Goal: Task Accomplishment & Management: Complete application form

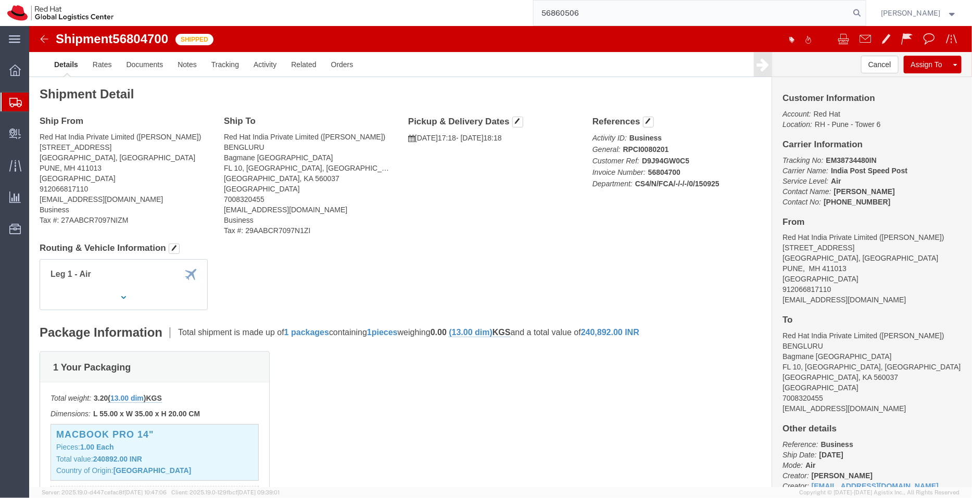
type input "56860506"
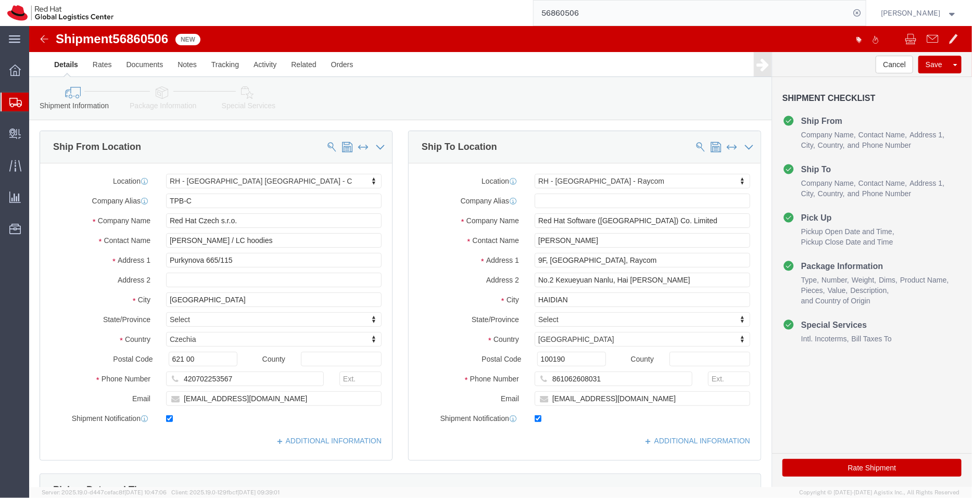
select select "38037"
select select "38012"
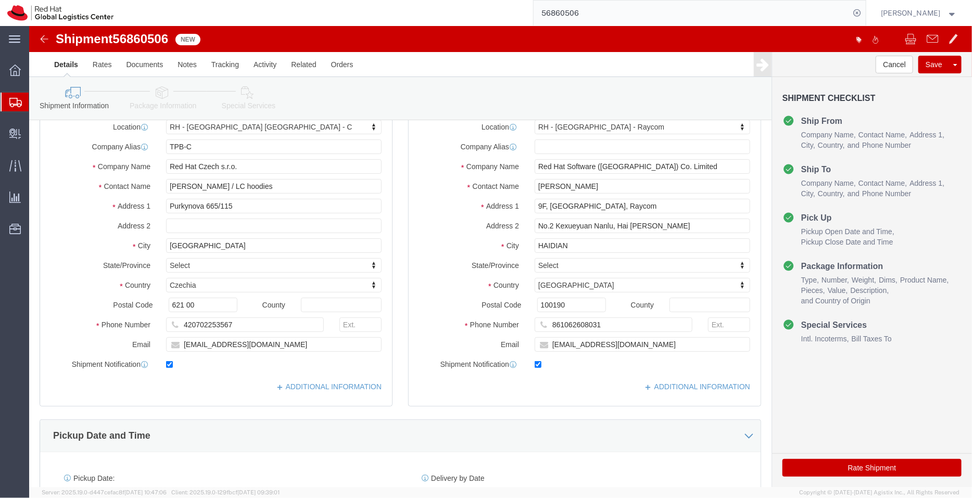
scroll to position [14, 0]
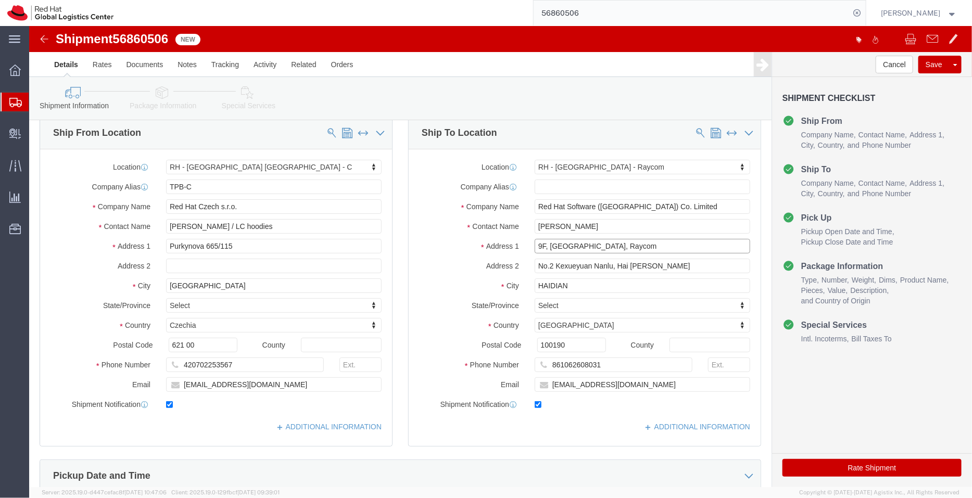
drag, startPoint x: 638, startPoint y: 215, endPoint x: 594, endPoint y: 219, distance: 45.0
click input "9F, [GEOGRAPHIC_DATA], Raycom"
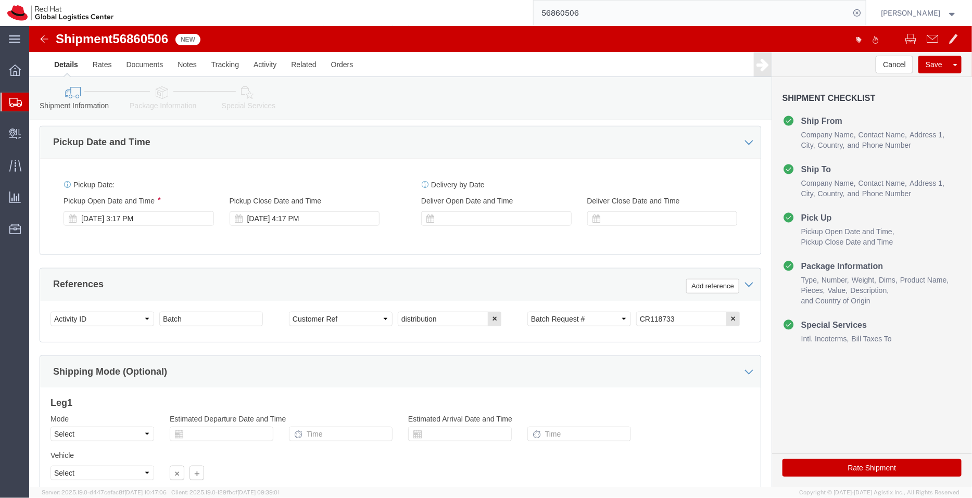
scroll to position [350, 0]
click icon
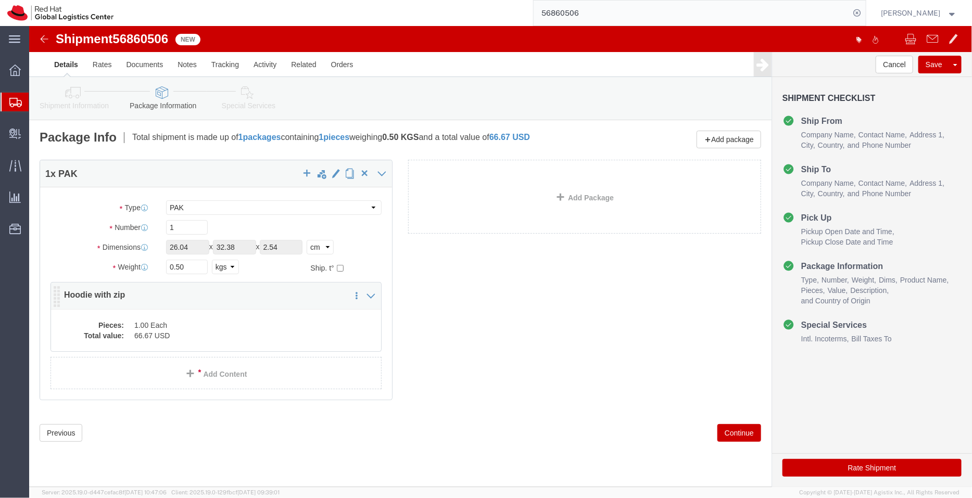
click dd "66.67 USD"
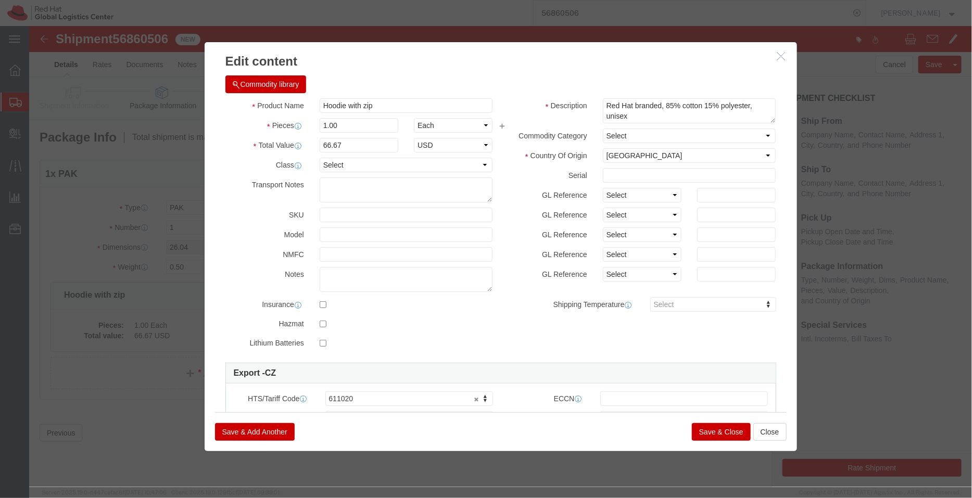
click icon "button"
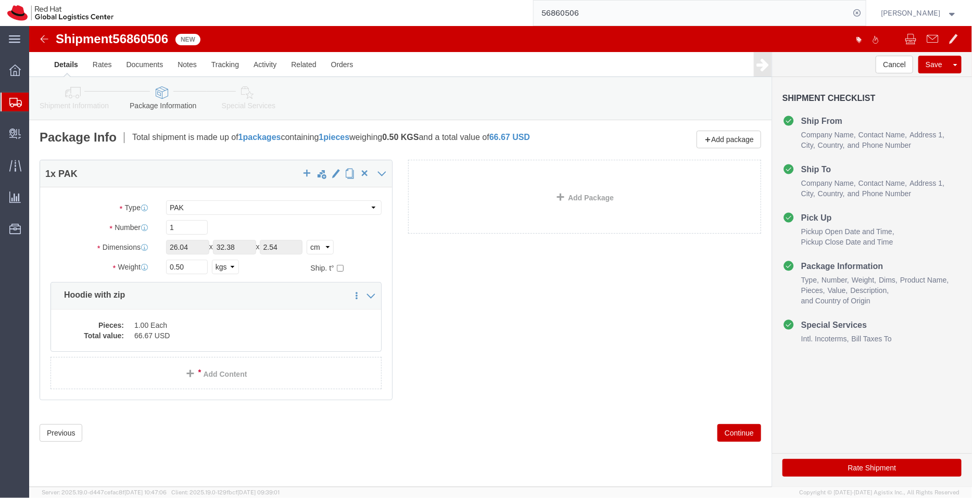
click link "Shipment Information"
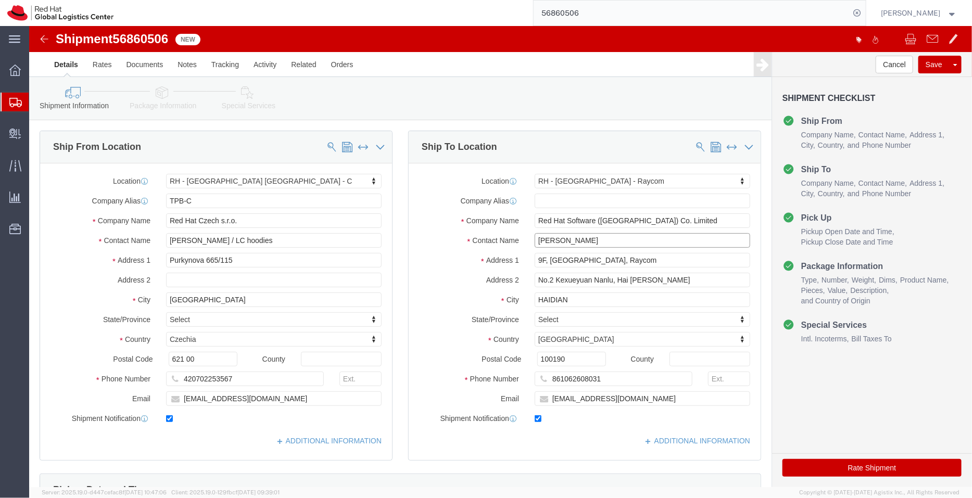
drag, startPoint x: 566, startPoint y: 211, endPoint x: 456, endPoint y: 210, distance: 110.4
click div "Contact Name [PERSON_NAME]"
click input "text"
paste input "[PERSON_NAME]"
type input "[PERSON_NAME]"
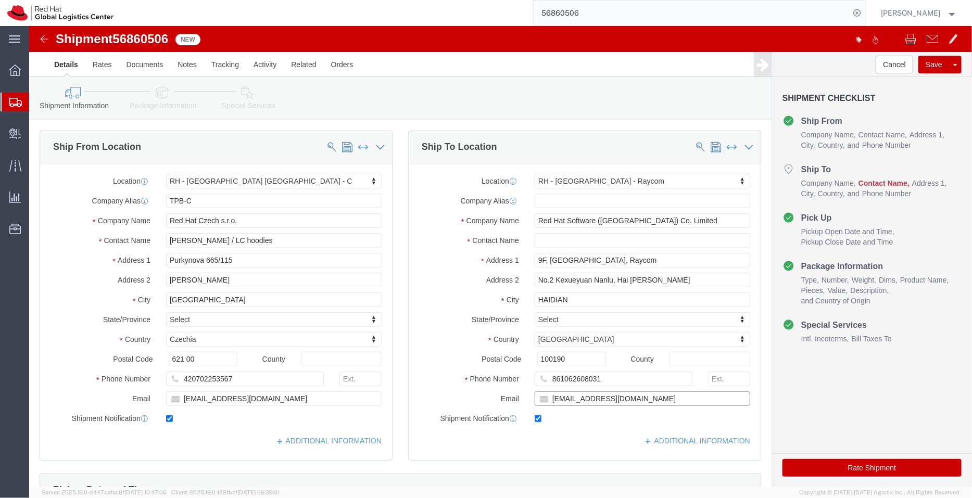
drag, startPoint x: 624, startPoint y: 378, endPoint x: 385, endPoint y: 368, distance: 239.8
click div "Email [EMAIL_ADDRESS][DOMAIN_NAME]"
checkbox input "false"
click input "[PERSON_NAME]"
paste input "[EMAIL_ADDRESS][DOMAIN_NAME]"
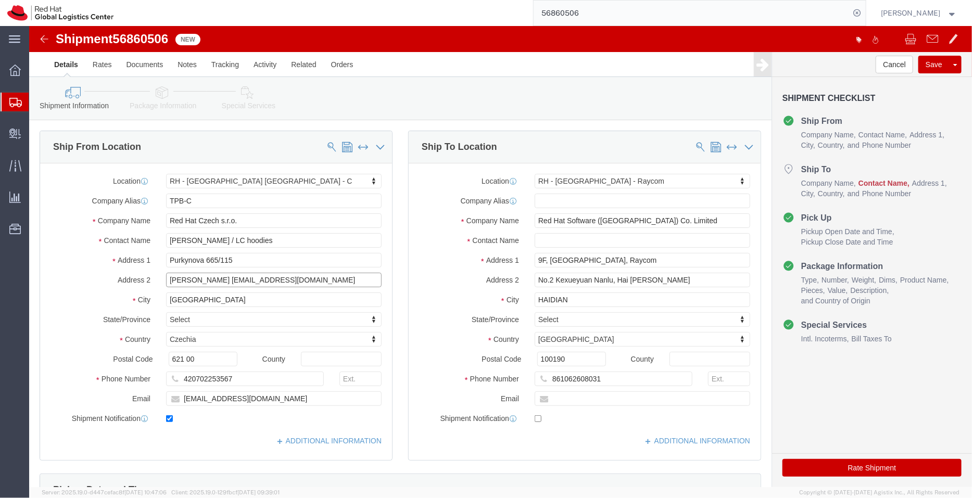
type input "[PERSON_NAME] [EMAIL_ADDRESS][DOMAIN_NAME]"
drag, startPoint x: 557, startPoint y: 355, endPoint x: 481, endPoint y: 350, distance: 75.7
click div "Phone Number [PHONE_NUMBER]"
click input "[PERSON_NAME] [EMAIL_ADDRESS][DOMAIN_NAME]"
paste input "861062608031"
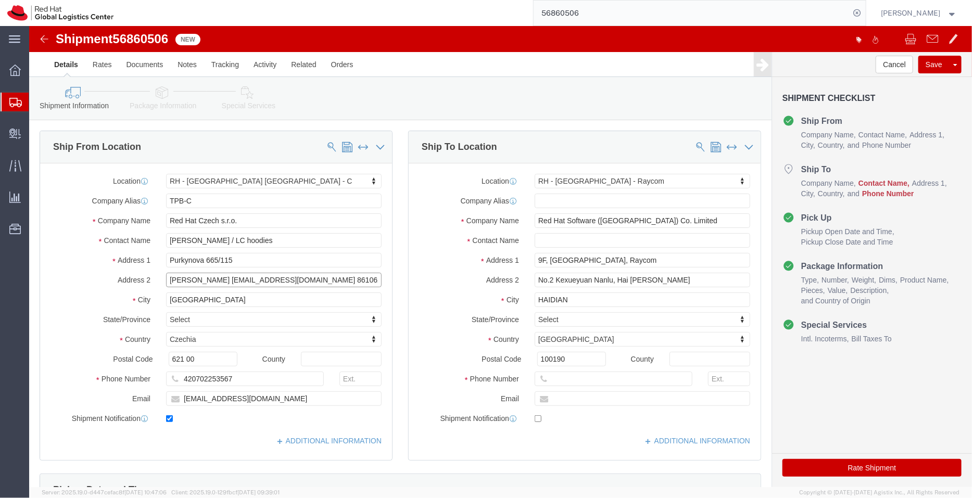
type input "[PERSON_NAME] [EMAIL_ADDRESS][DOMAIN_NAME] 861062608031"
type input "bei"
select select "69331"
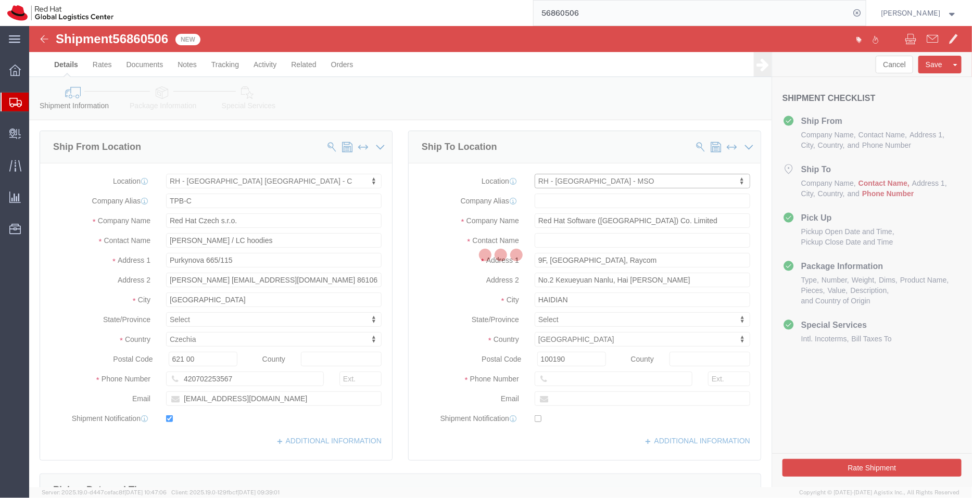
type input "BEIJMSO"
type input "Red Hat"
type input "07-110, 7F, IF center"
type input "[STREET_ADDRESS][PERSON_NAME]"
type input "[GEOGRAPHIC_DATA]"
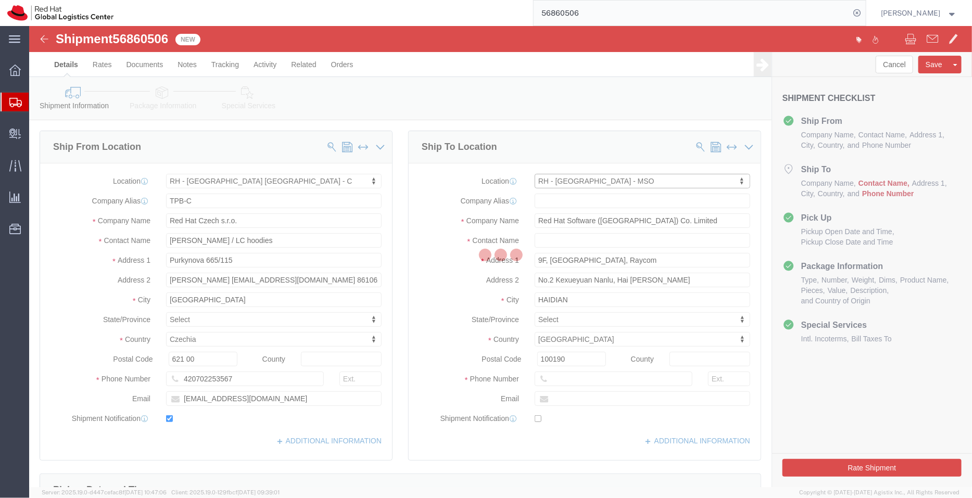
type input "100086"
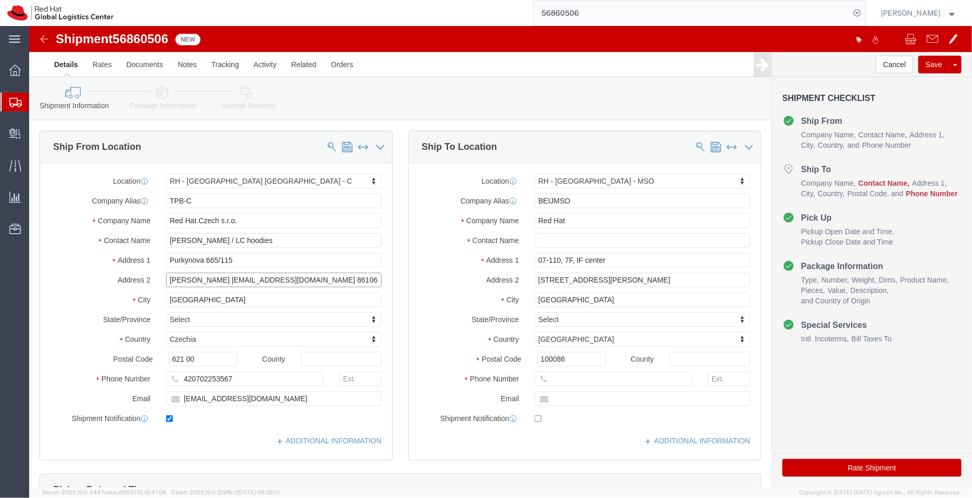
drag, startPoint x: 297, startPoint y: 255, endPoint x: 266, endPoint y: 256, distance: 31.8
click input "[PERSON_NAME] [EMAIL_ADDRESS][DOMAIN_NAME] 861062608031"
type input "[PERSON_NAME] [EMAIL_ADDRESS][DOMAIN_NAME]"
click input "text"
paste input "861062608031"
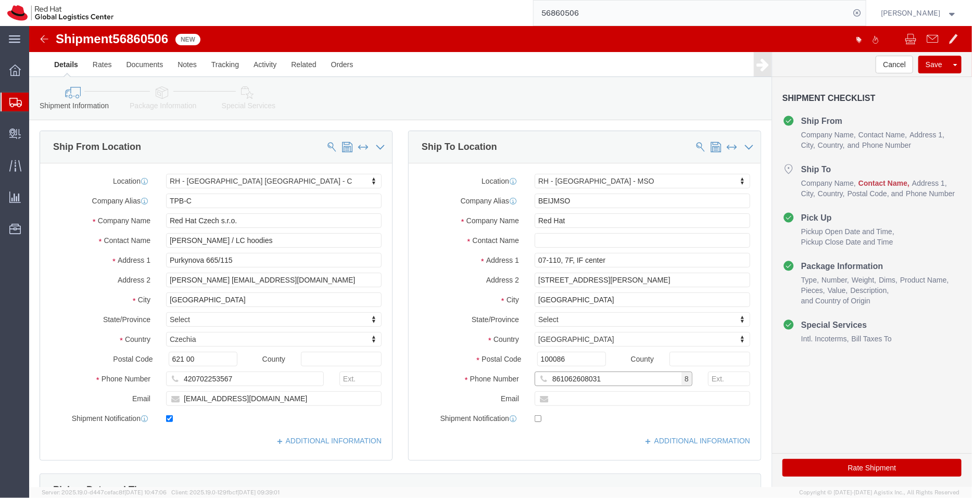
type input "861062608031"
drag, startPoint x: 244, startPoint y: 256, endPoint x: 178, endPoint y: 252, distance: 66.8
click input "[PERSON_NAME] [EMAIL_ADDRESS][DOMAIN_NAME]"
type input "[PERSON_NAME]"
click input "text"
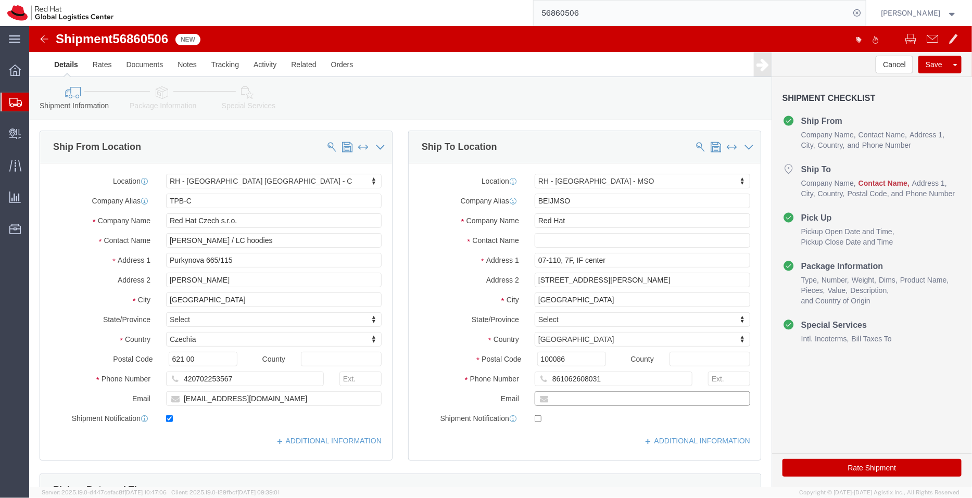
paste input "[EMAIL_ADDRESS][DOMAIN_NAME]"
type input "[EMAIL_ADDRESS][DOMAIN_NAME]"
checkbox input "true"
drag, startPoint x: 197, startPoint y: 258, endPoint x: 131, endPoint y: 263, distance: 66.3
click div "Location [GEOGRAPHIC_DATA] - [GEOGRAPHIC_DATA] [GEOGRAPHIC_DATA] - C My Profile…"
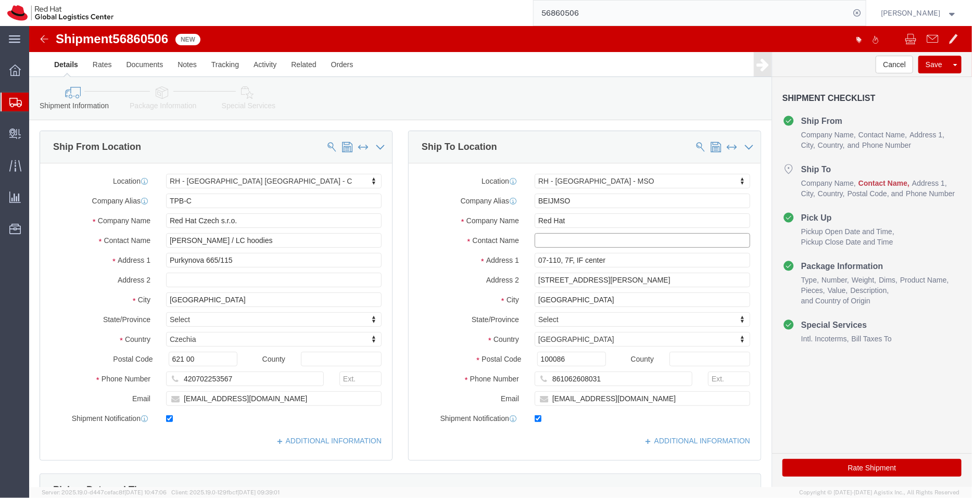
click input "text"
paste input "[PERSON_NAME]"
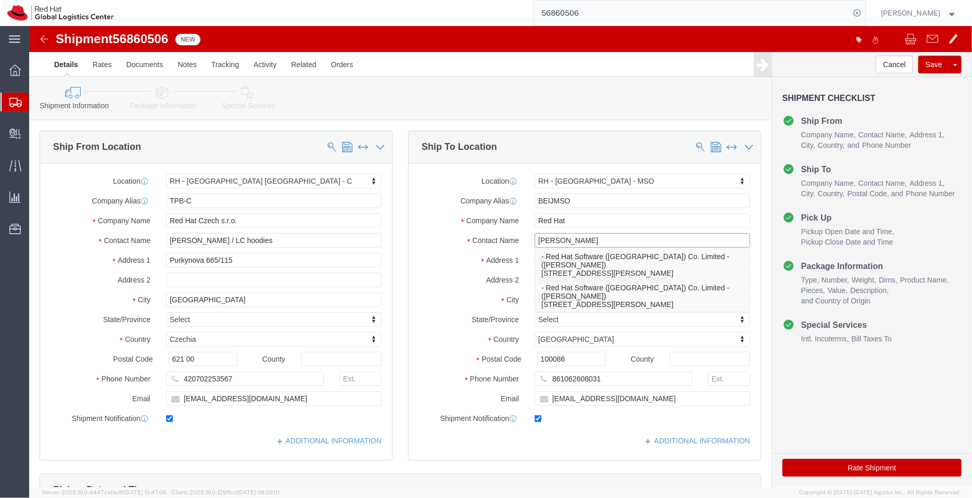
type input "[PERSON_NAME]"
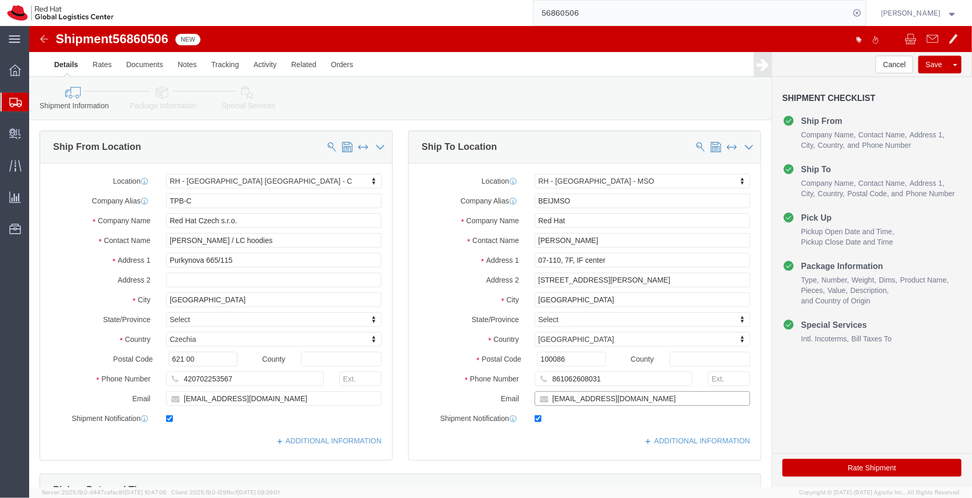
click input "[EMAIL_ADDRESS][DOMAIN_NAME]"
paste input "[EMAIL_ADDRESS][DOMAIN_NAME]"
type input "[EMAIL_ADDRESS][DOMAIN_NAME],[EMAIL_ADDRESS][DOMAIN_NAME]"
click link "ADDITIONAL INFORMATION"
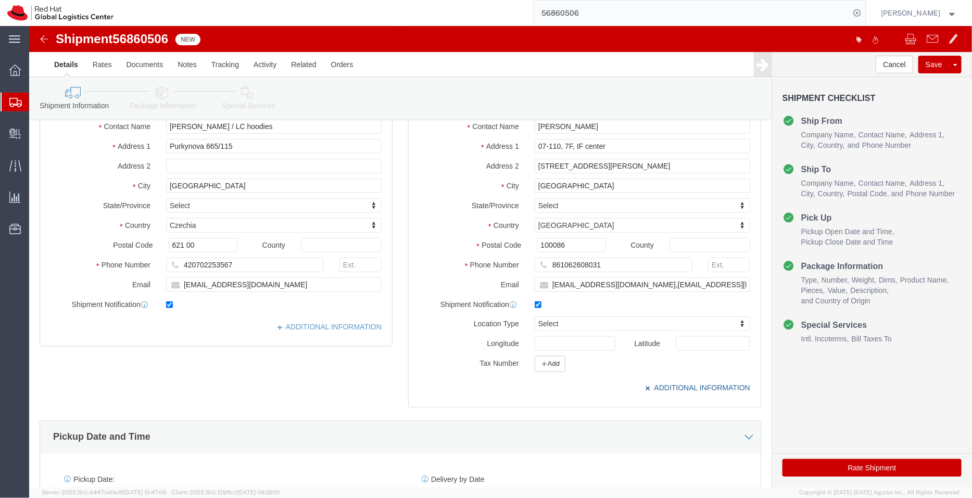
scroll to position [122, 0]
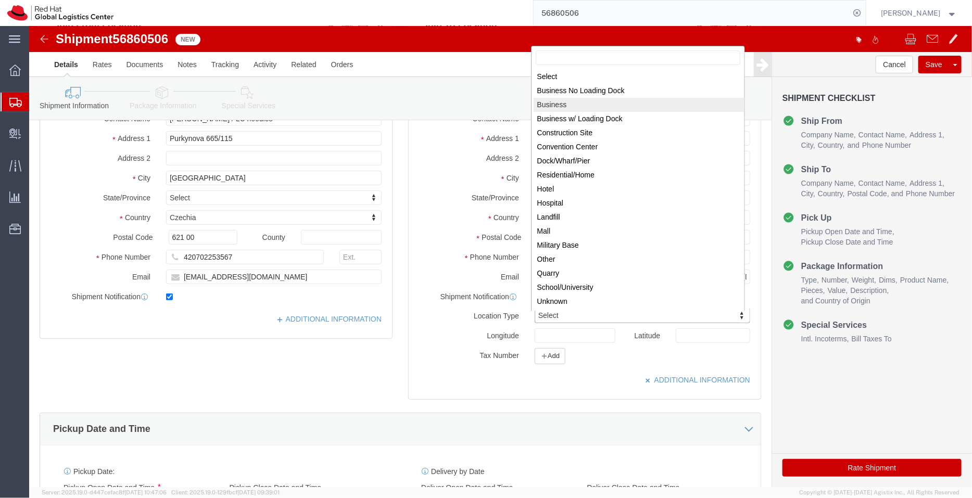
select select "BUSI"
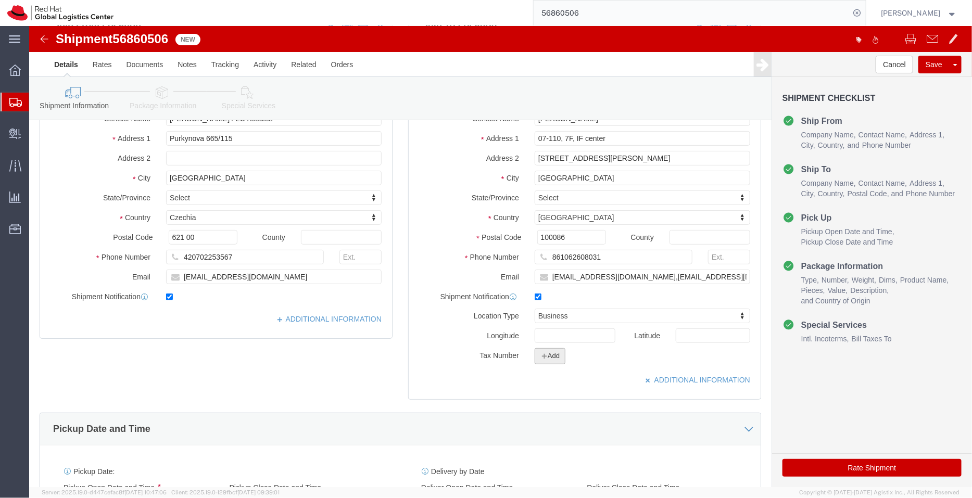
click button "Add"
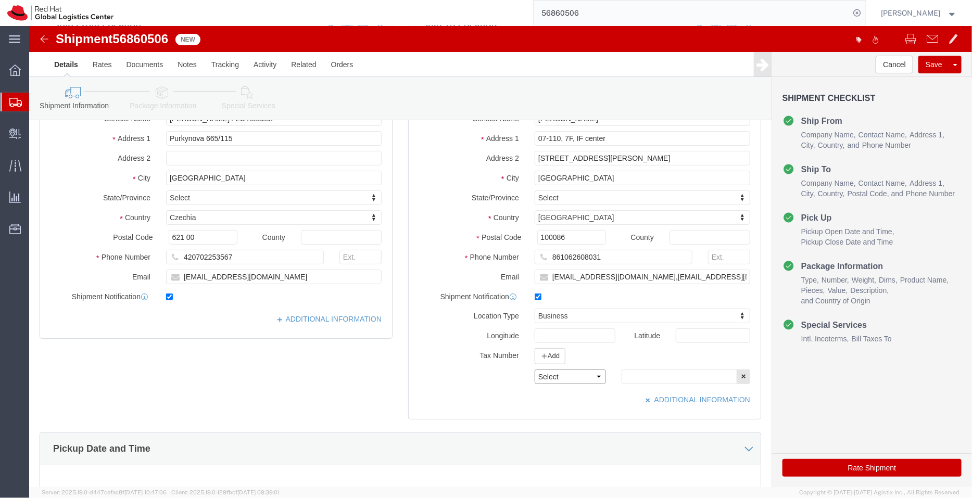
click select "Select EIN EORI TIN VAT Other"
select select "TIN"
click select "Select EIN EORI TIN VAT Other"
click input "text"
paste input "9111010576675691XY"
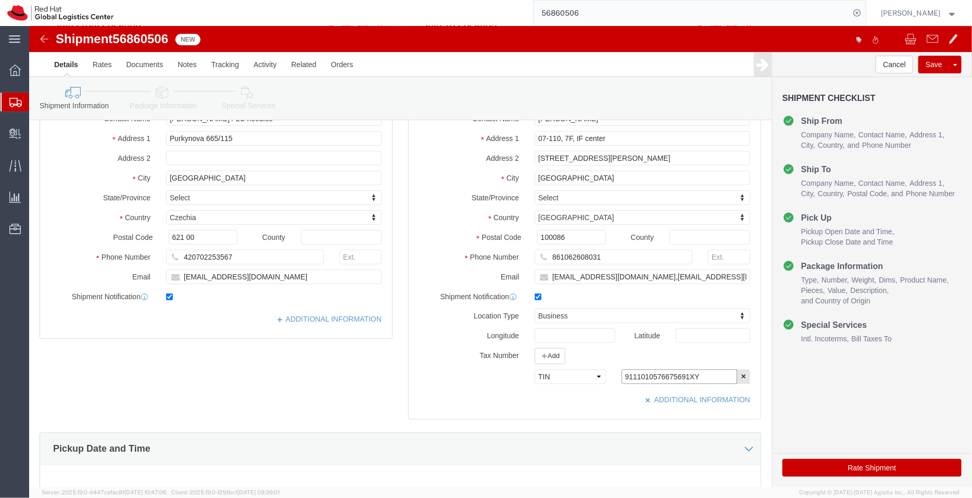
click input "9111010576675691XY"
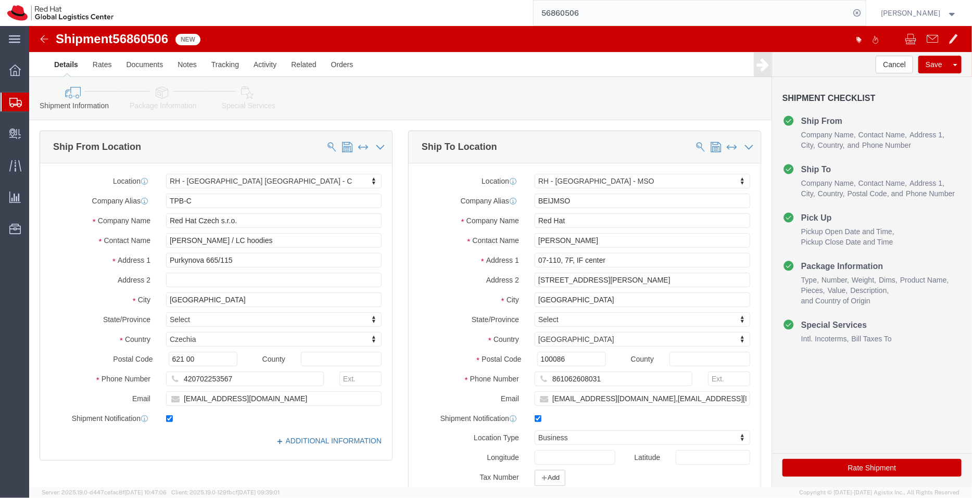
type input "9111010576675691XY"
click link "ADDITIONAL INFORMATION"
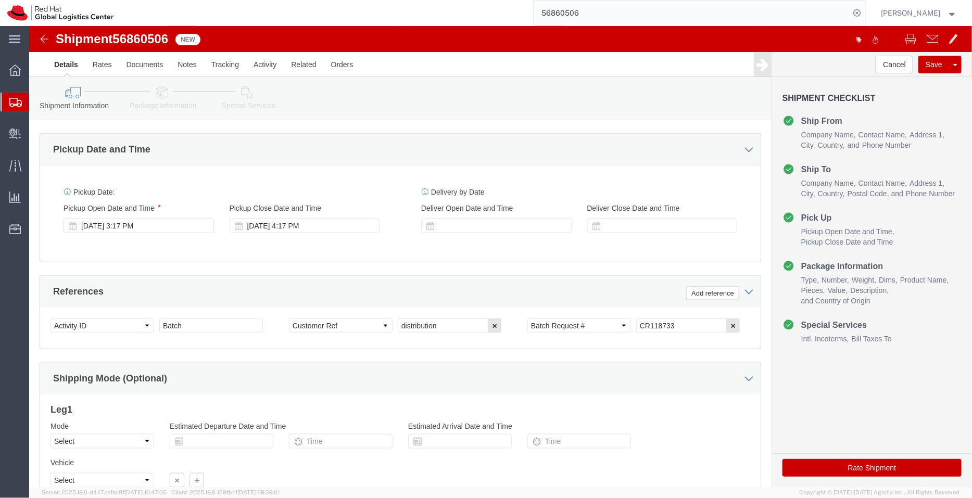
scroll to position [466, 0]
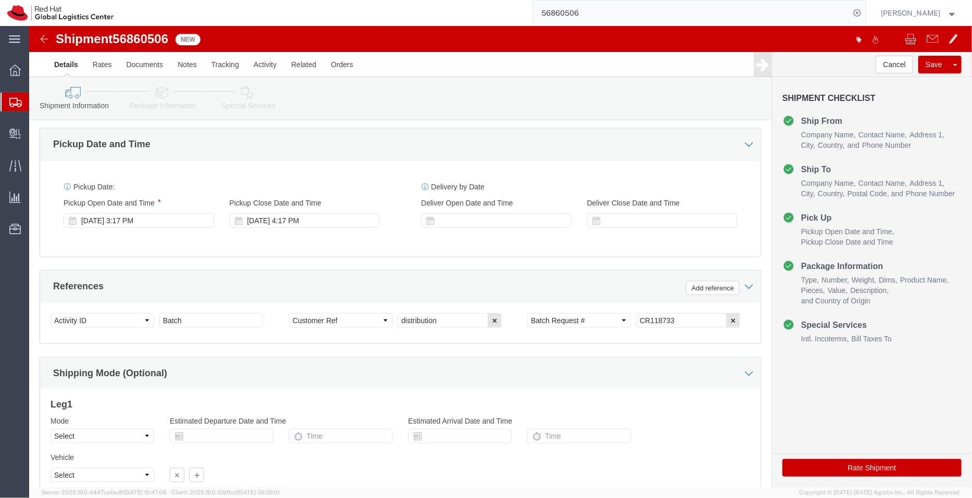
click icon
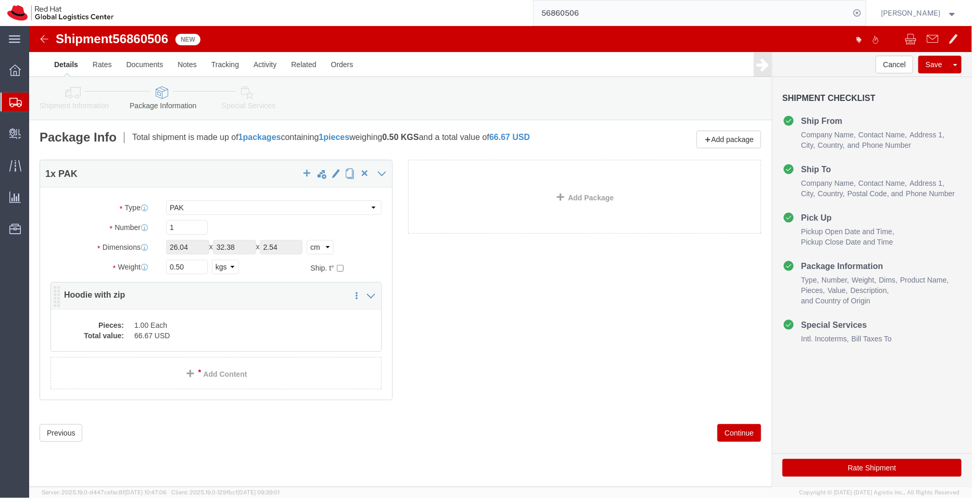
click div "Pieces: 1.00 Each Total value: 66.67 USD"
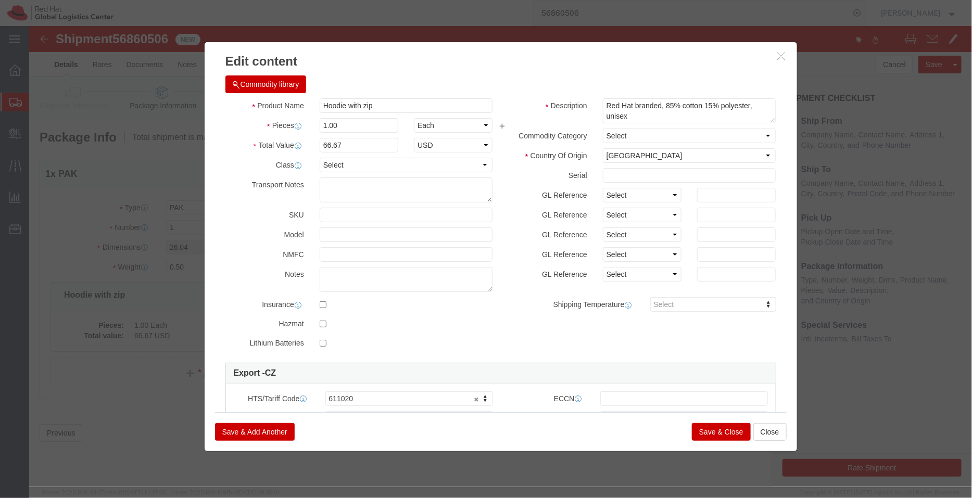
click button "Save & Close"
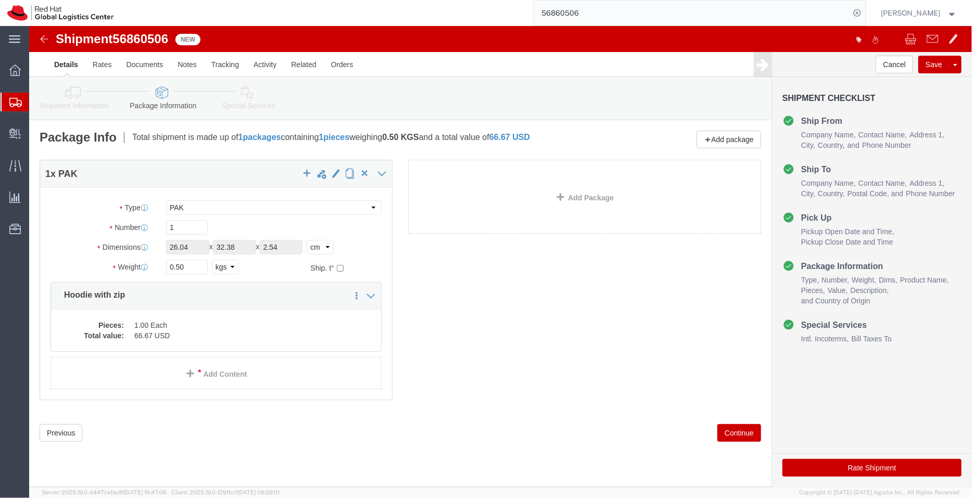
click div "Shipment Information Package Information Special Services"
click link "Special Services"
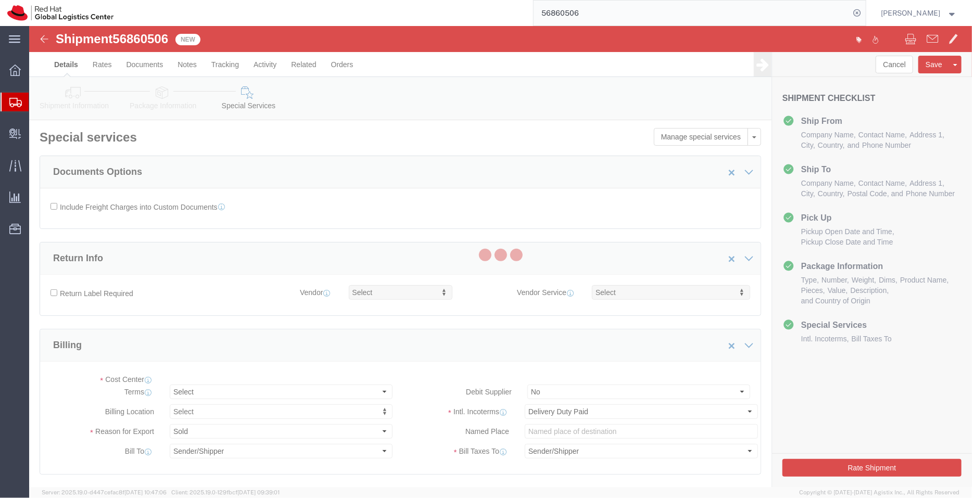
select select "COSTCENTER"
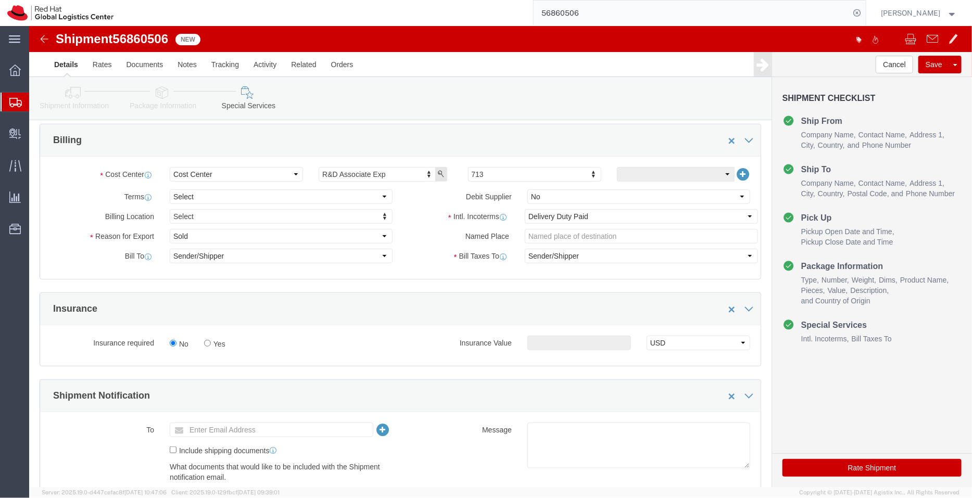
scroll to position [207, 0]
click select "Select Free of Charge Free of Cost NET 30 NET 45 NET 60 See Comment"
click div "Cost Center Select Buyer Cost Center Department Operations Number Order Number …"
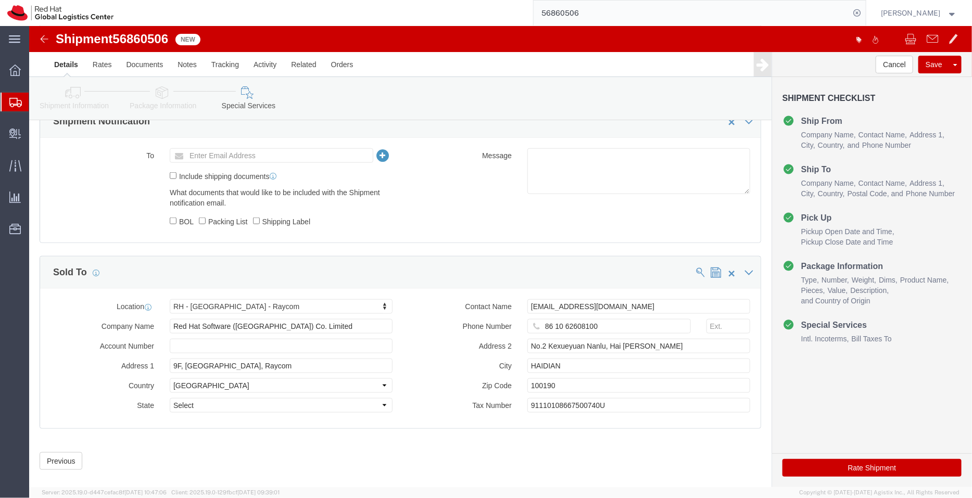
scroll to position [495, 0]
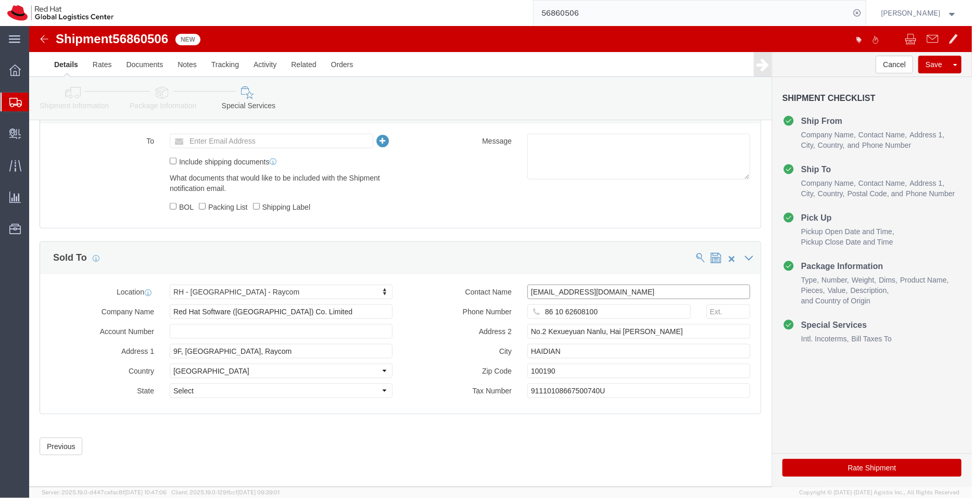
drag, startPoint x: 608, startPoint y: 266, endPoint x: 352, endPoint y: 247, distance: 256.9
click div "Sold To Location [GEOGRAPHIC_DATA] - [GEOGRAPHIC_DATA] - Raycom Select My Profi…"
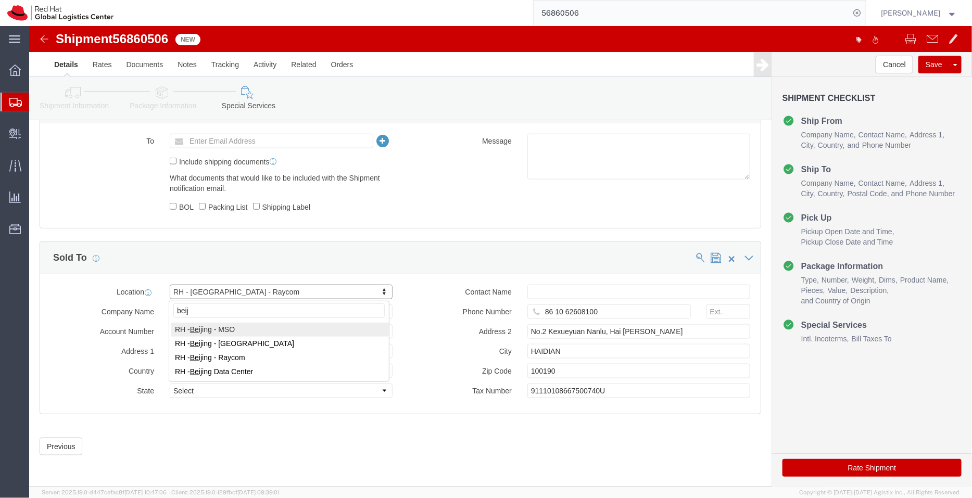
type input "beij"
select select "69331"
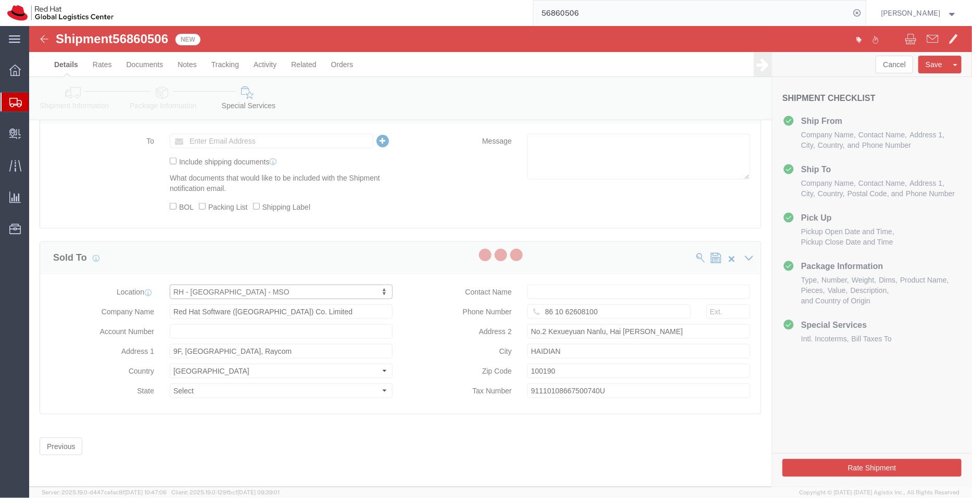
type input "Red Hat"
type input "07-110, 7F, IF center"
type input "[STREET_ADDRESS][PERSON_NAME]"
type input "[GEOGRAPHIC_DATA]"
type input "100086"
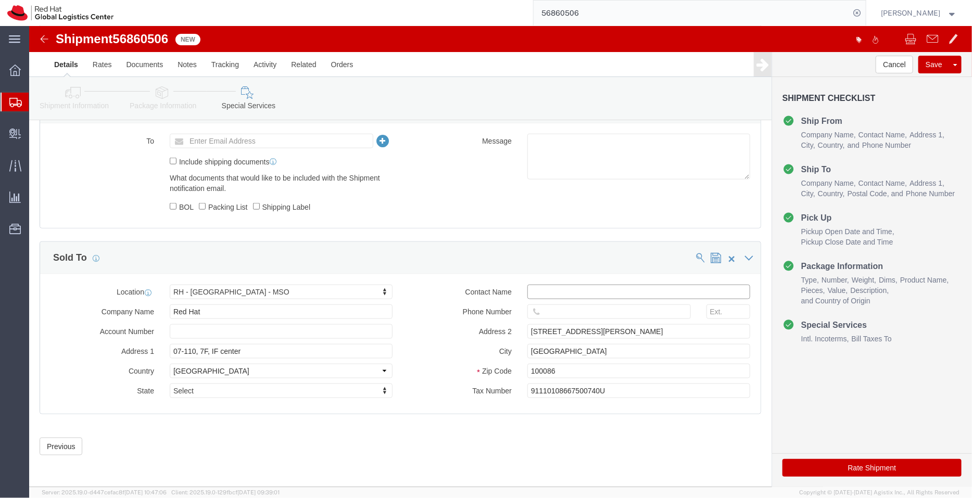
click input "text"
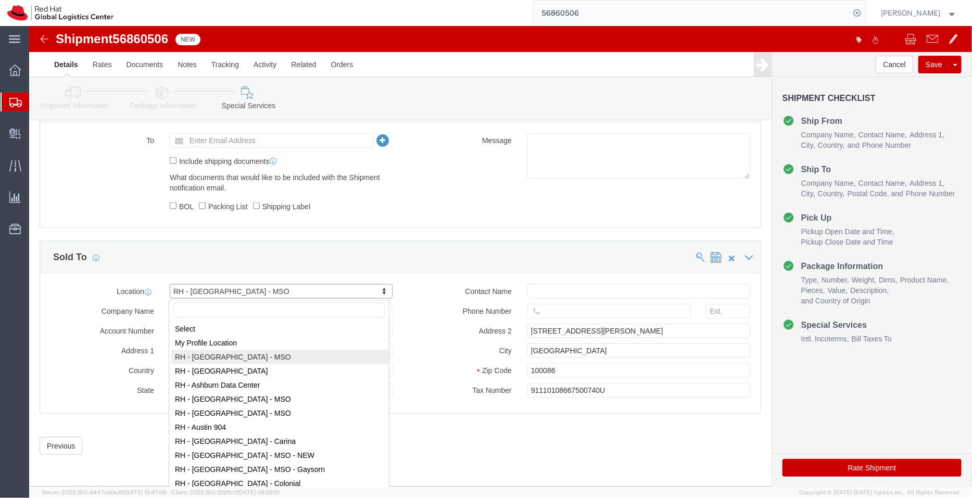
select select "65231"
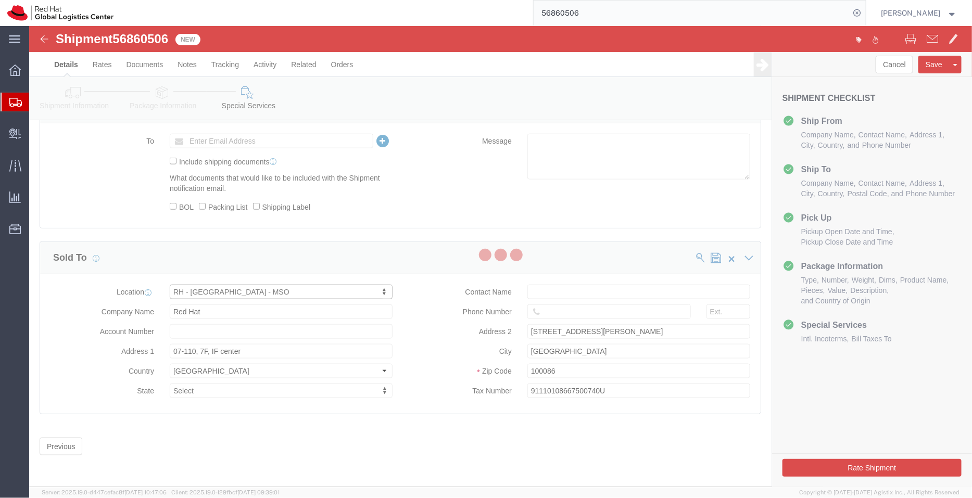
type input "Fred [STREET_ADDRESS]"
select select "NL"
type input "[GEOGRAPHIC_DATA]"
type input "1076 ED"
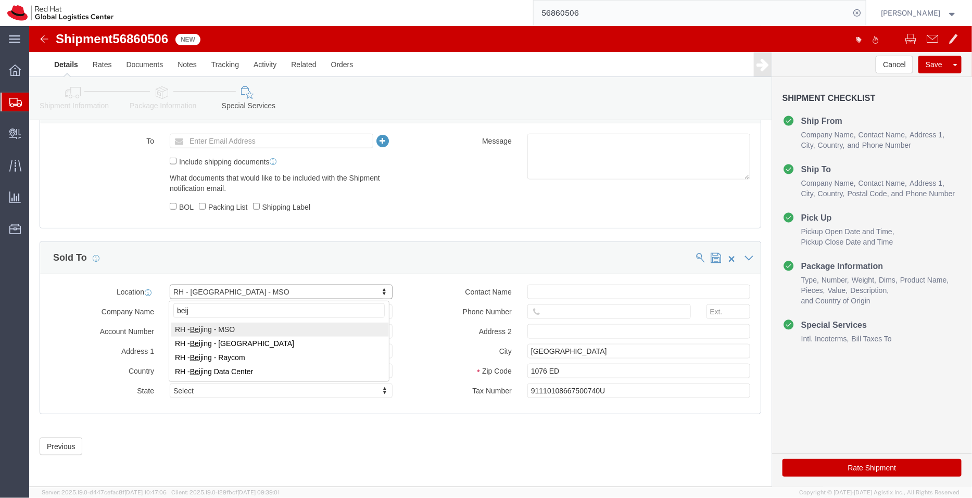
type input "beij"
select select "69331"
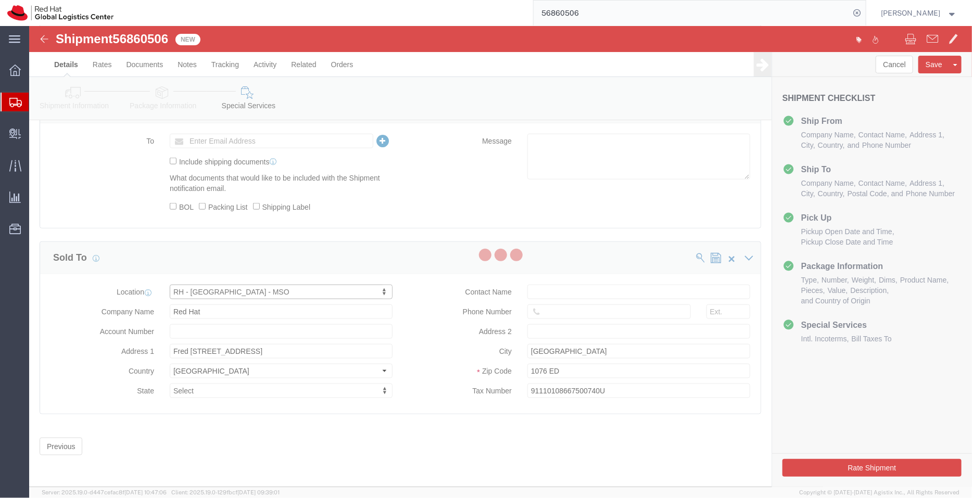
type input "07-110, 7F, IF center"
select select "CN"
type input "[STREET_ADDRESS][PERSON_NAME]"
type input "[GEOGRAPHIC_DATA]"
type input "100086"
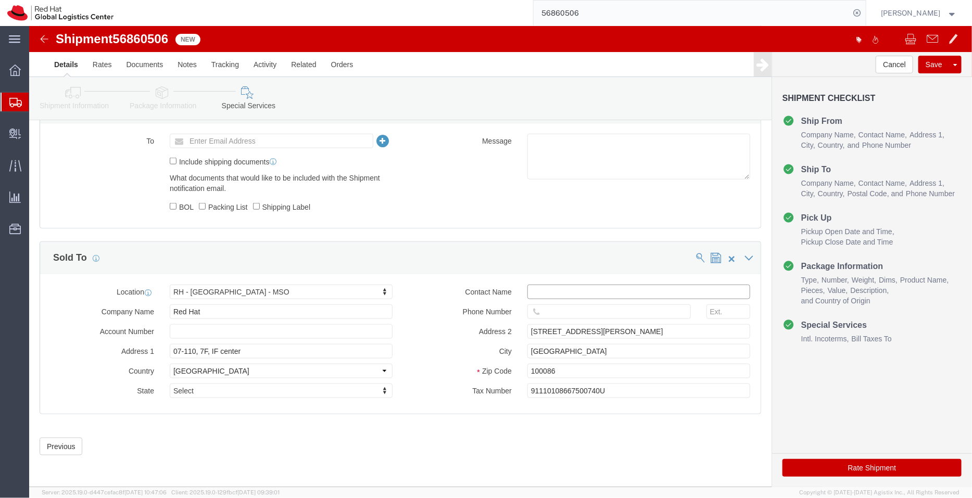
click input "text"
paste input "[EMAIL_ADDRESS][DOMAIN_NAME]"
type input "[EMAIL_ADDRESS][DOMAIN_NAME]"
drag, startPoint x: 549, startPoint y: 361, endPoint x: 470, endPoint y: 361, distance: 79.2
click div "Tax Number 91110108667500740U"
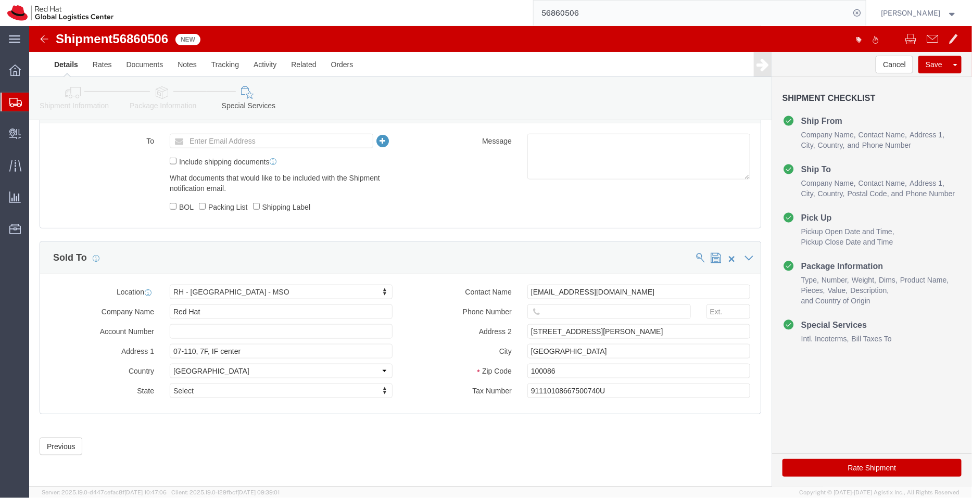
click icon
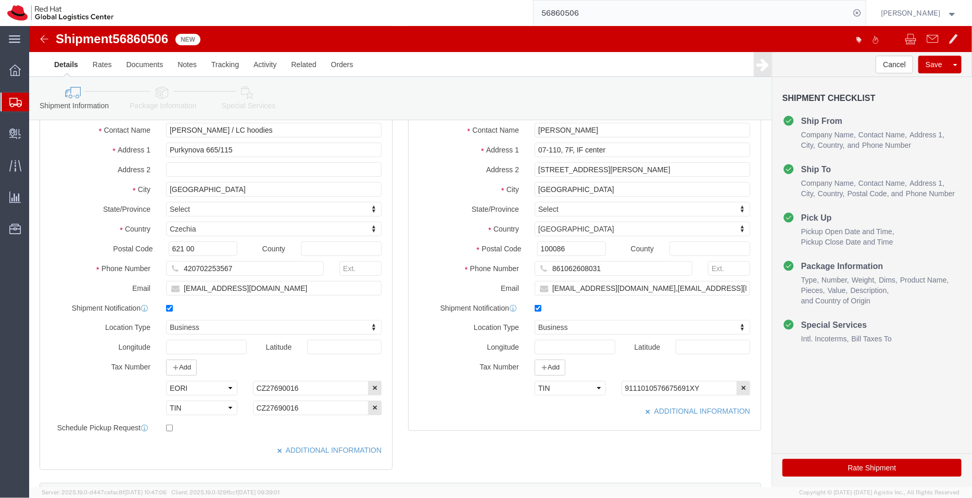
scroll to position [92, 0]
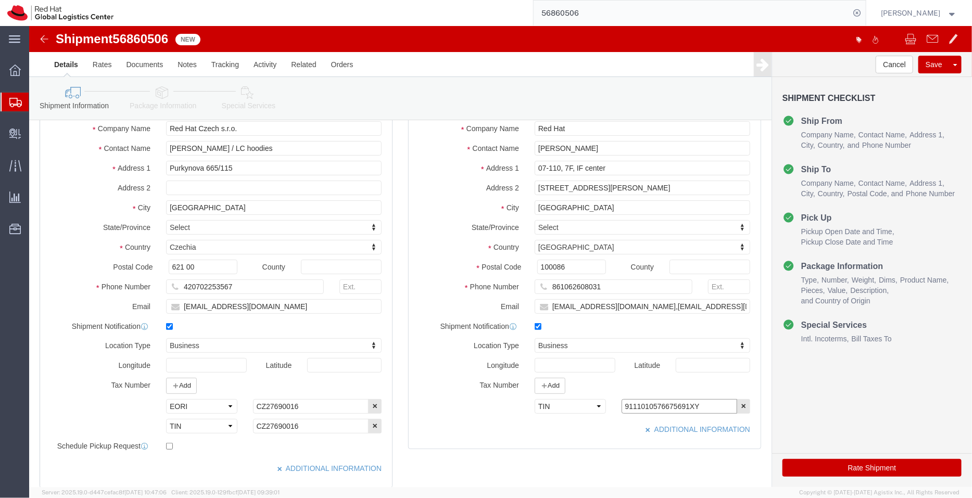
drag, startPoint x: 673, startPoint y: 380, endPoint x: 529, endPoint y: 387, distance: 144.4
click div "Select EIN EORI TIN VAT Other 9111010576675691XY"
paste input "8667500740U"
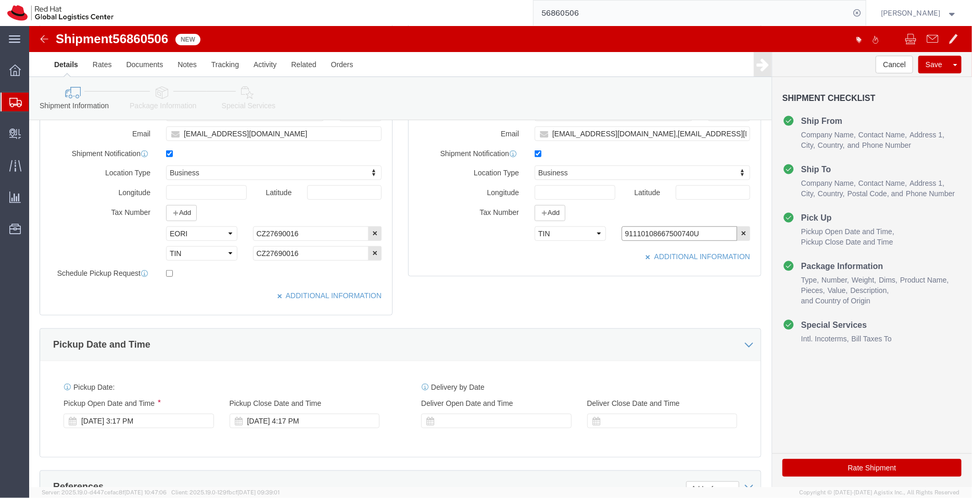
scroll to position [297, 0]
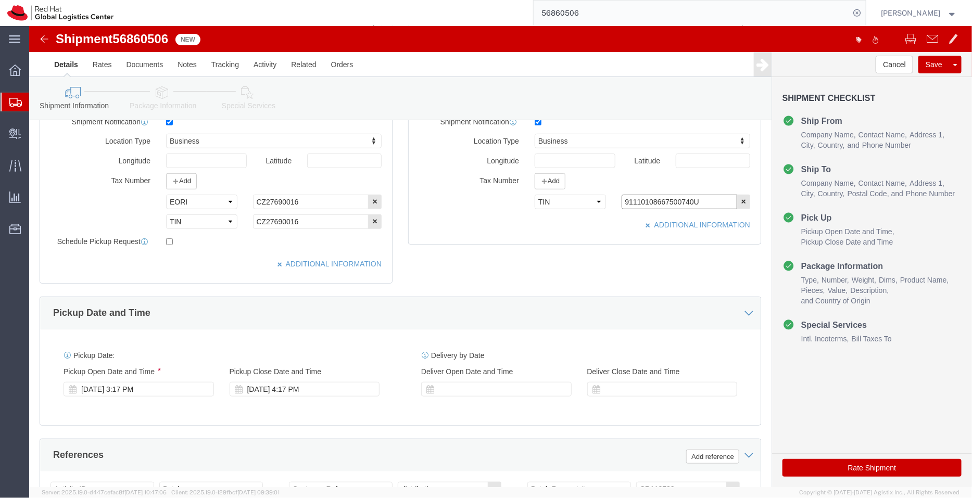
type input "91110108667500740U"
click icon
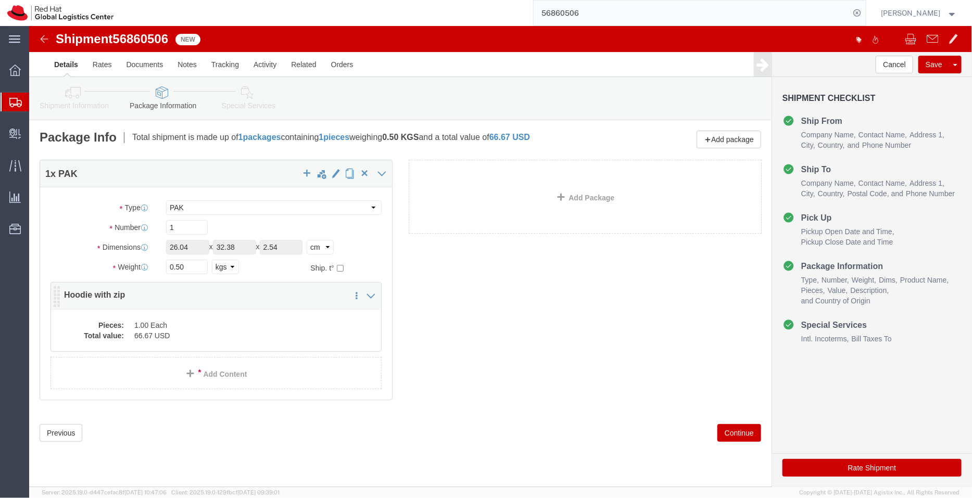
click dd "66.67 USD"
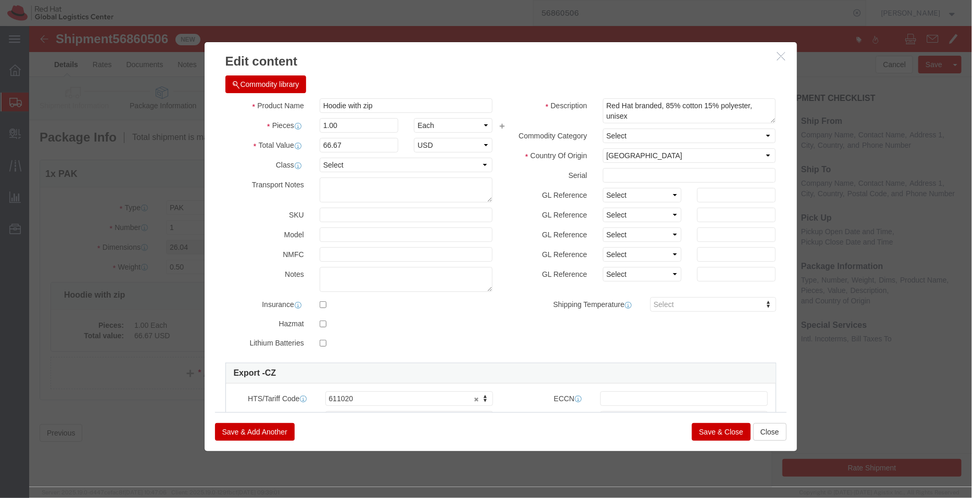
click button "Save & Close"
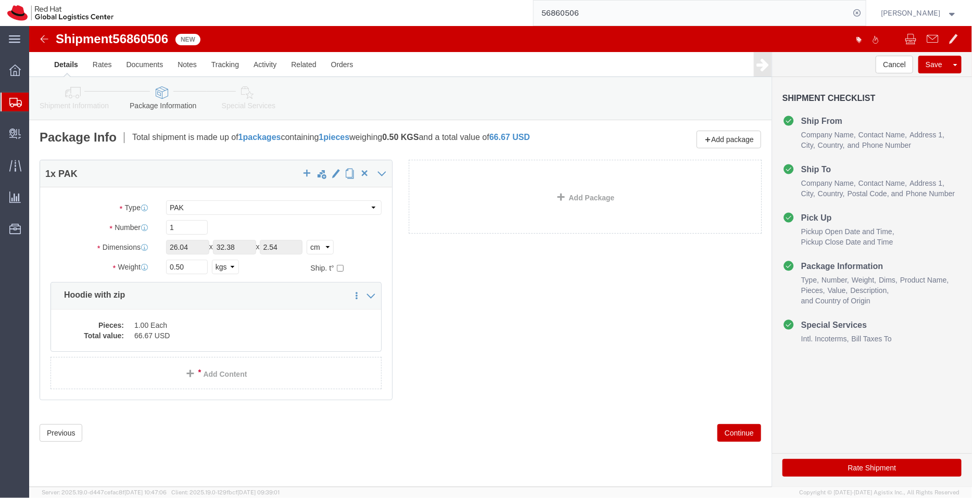
click link "Special Services"
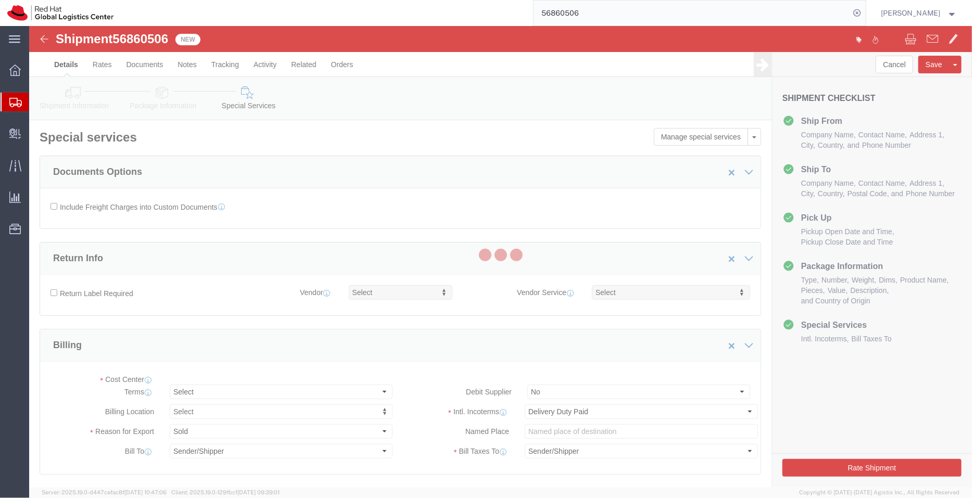
select select "COSTCENTER"
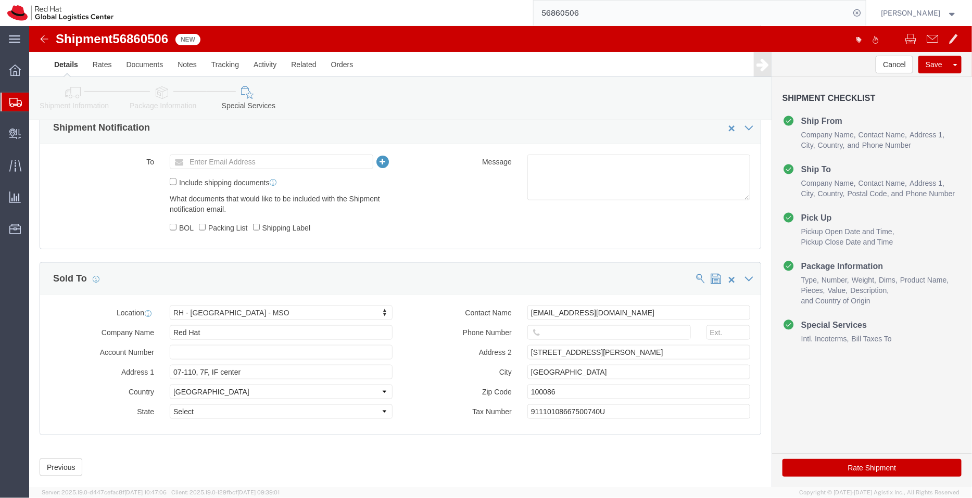
scroll to position [495, 0]
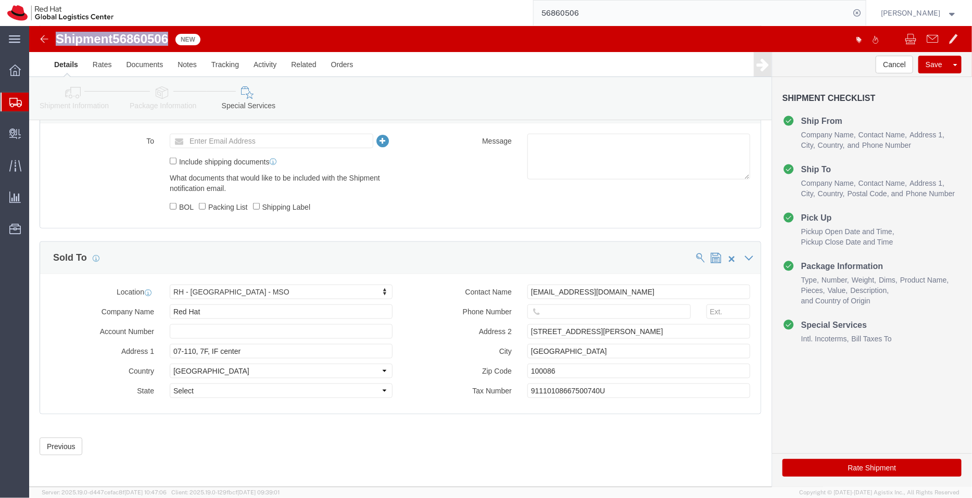
drag, startPoint x: 25, startPoint y: 9, endPoint x: 142, endPoint y: 14, distance: 116.8
click div "Shipment 56860506 New"
copy h1 "Shipment 56860506"
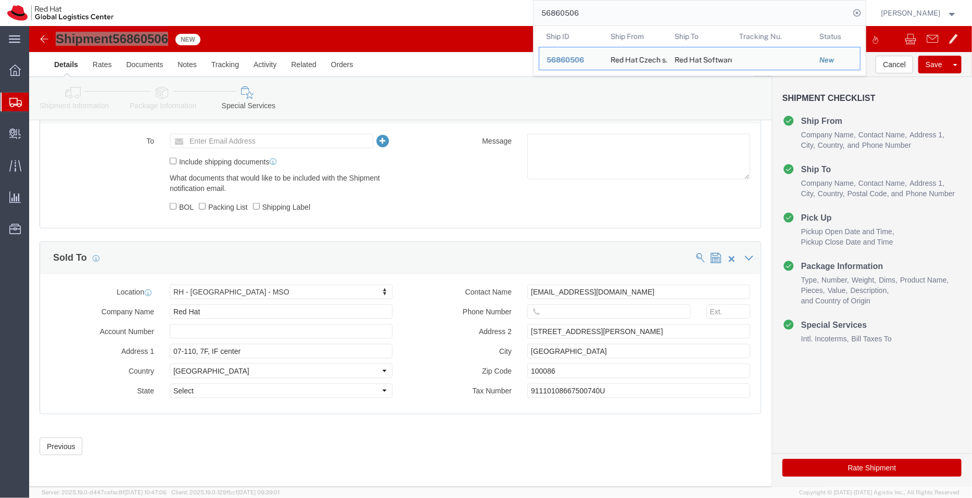
drag, startPoint x: 607, startPoint y: 7, endPoint x: 503, endPoint y: 6, distance: 103.6
click at [503, 6] on div "56860506 Ship ID Ship From Ship To Tracking Nu. Status Ship ID 56860506 Ship Fr…" at bounding box center [493, 13] width 745 height 26
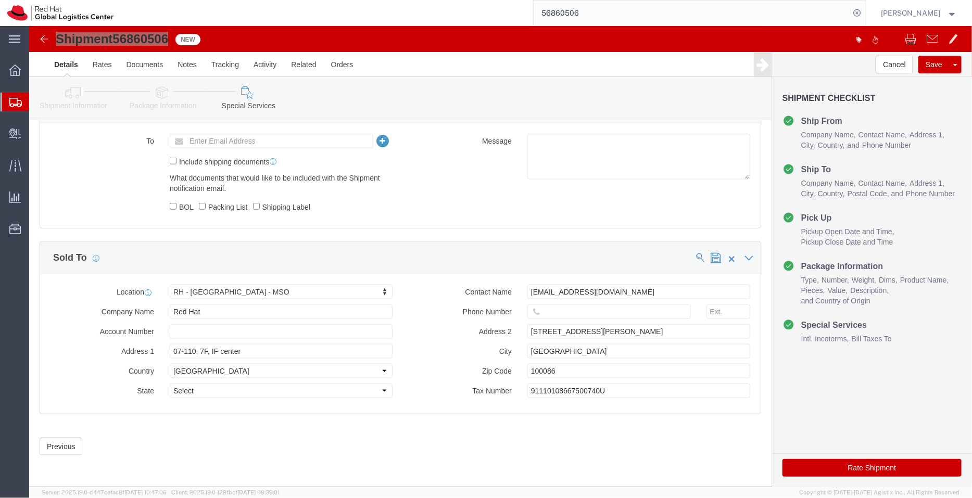
paste input "74997"
type input "56874997"
click at [859, 10] on icon at bounding box center [857, 13] width 15 height 15
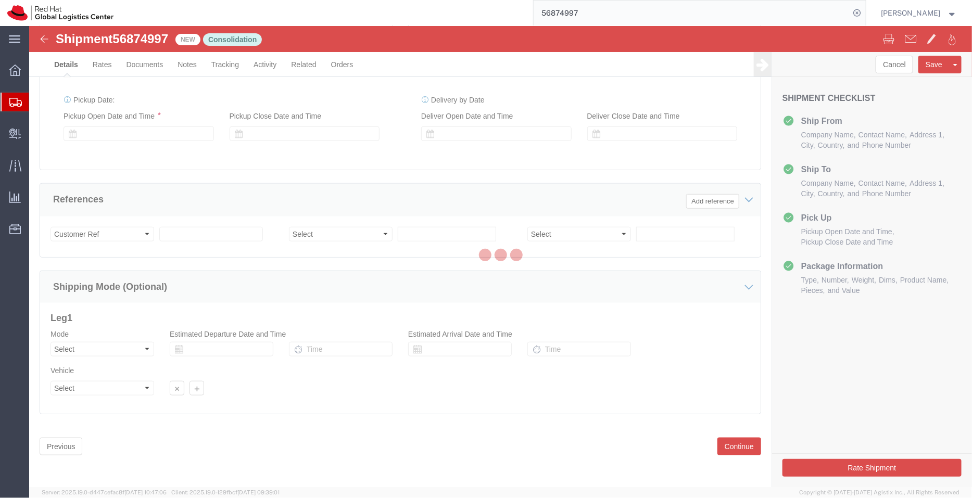
select select "38037"
select select "38007"
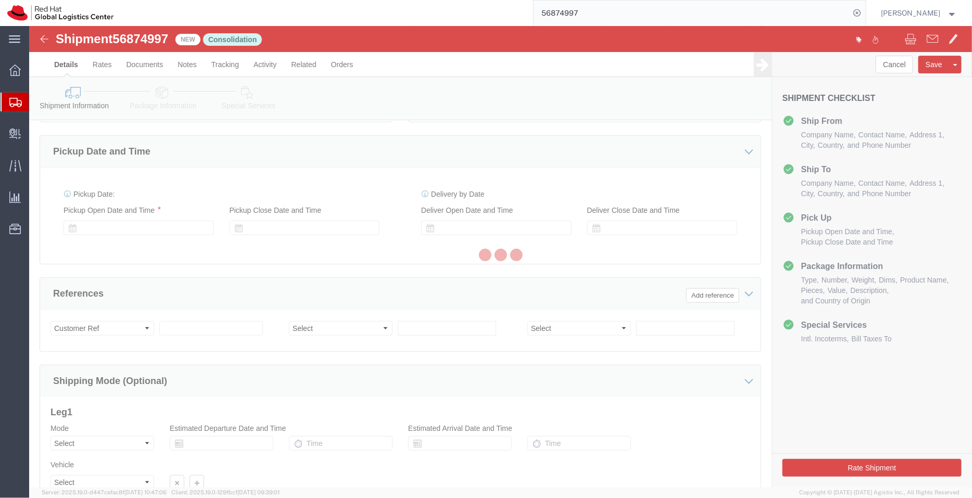
scroll to position [433, 0]
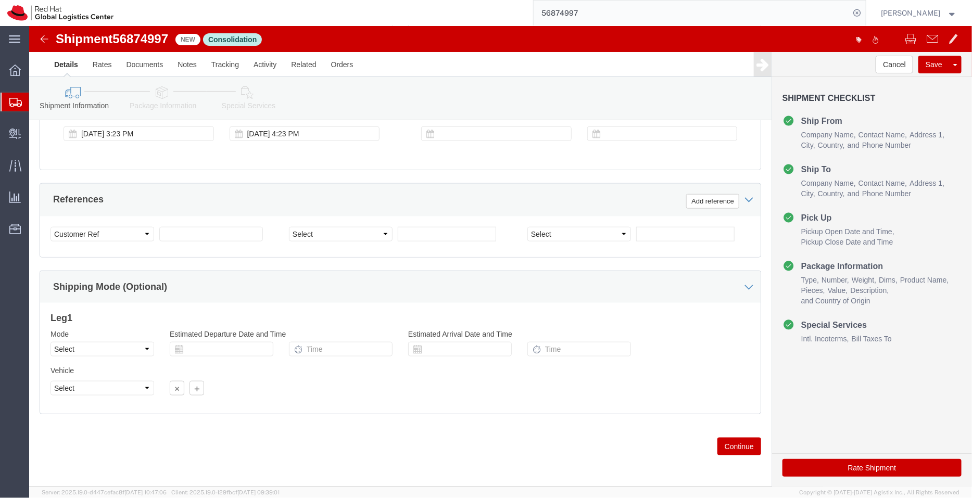
click icon
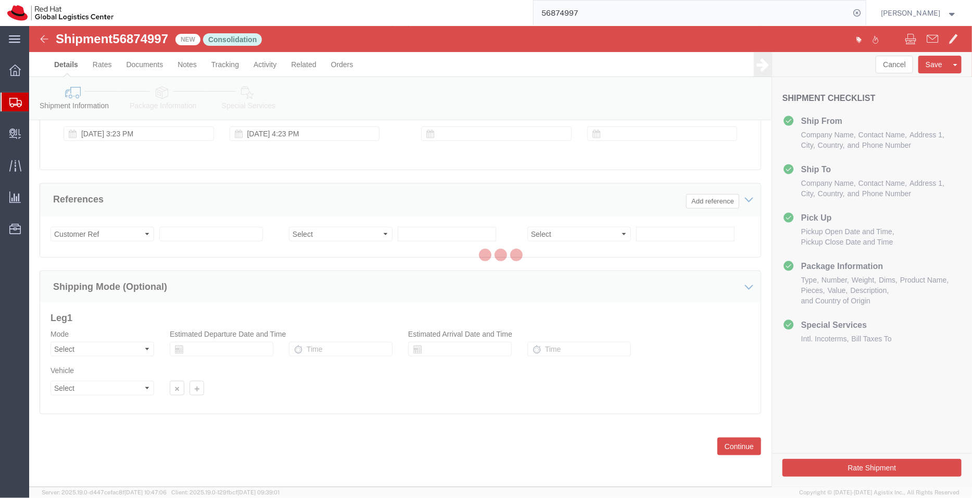
scroll to position [1, 0]
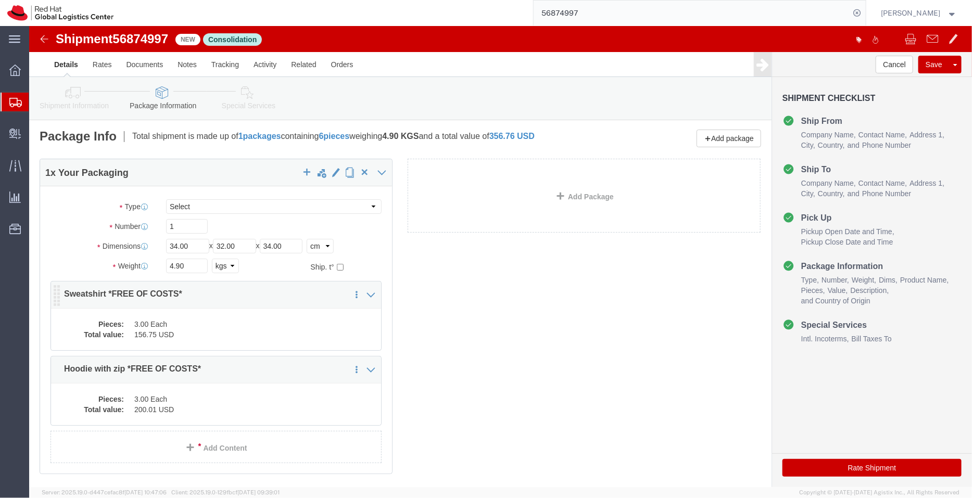
click dd "156.75 USD"
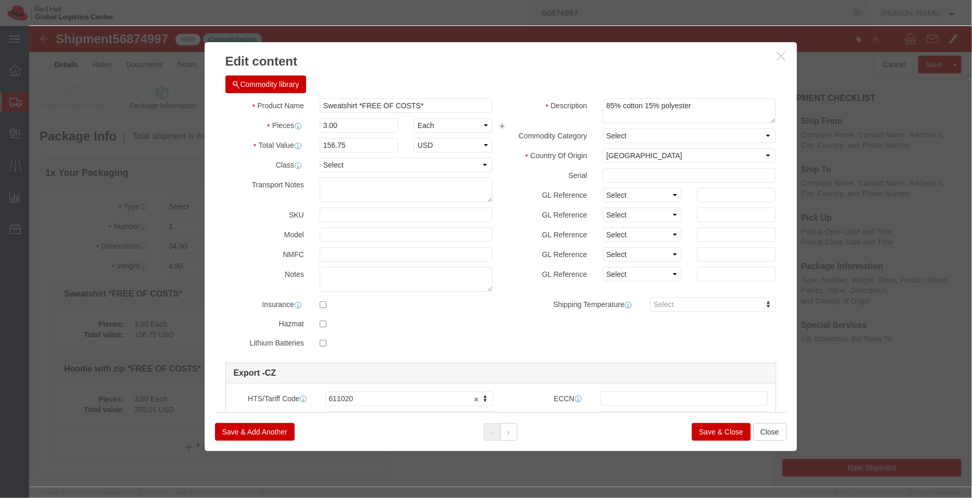
click icon "button"
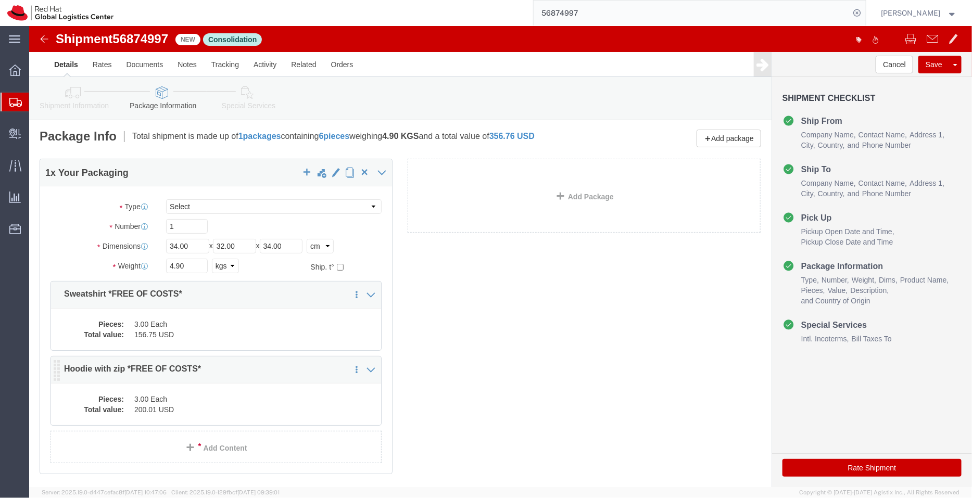
click dd "3.00 Each"
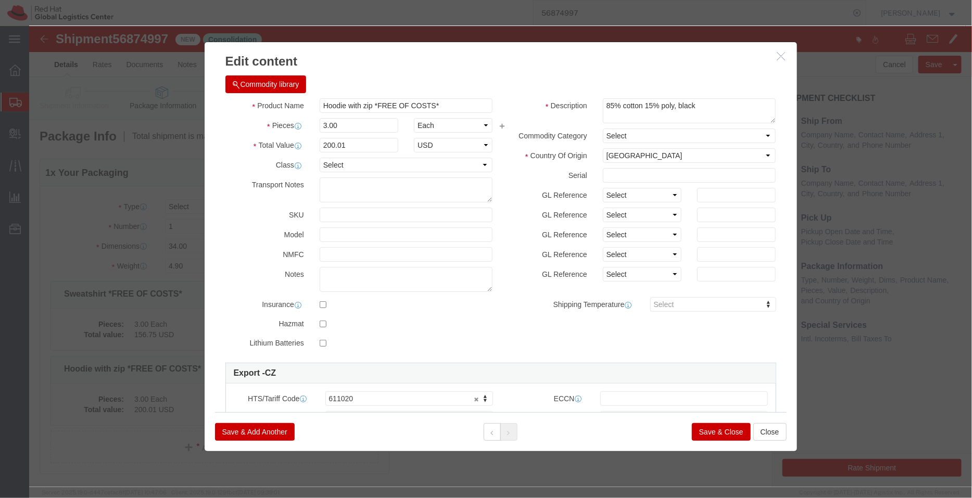
click icon "button"
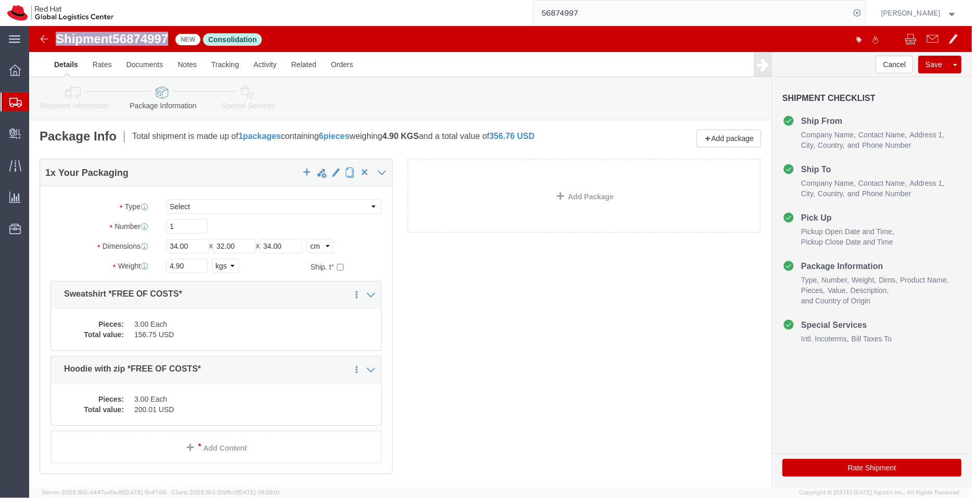
drag, startPoint x: 145, startPoint y: 12, endPoint x: 26, endPoint y: 11, distance: 119.8
click div "Shipment 56874997 New Consolidation"
copy h1 "Shipment 56874997"
click icon
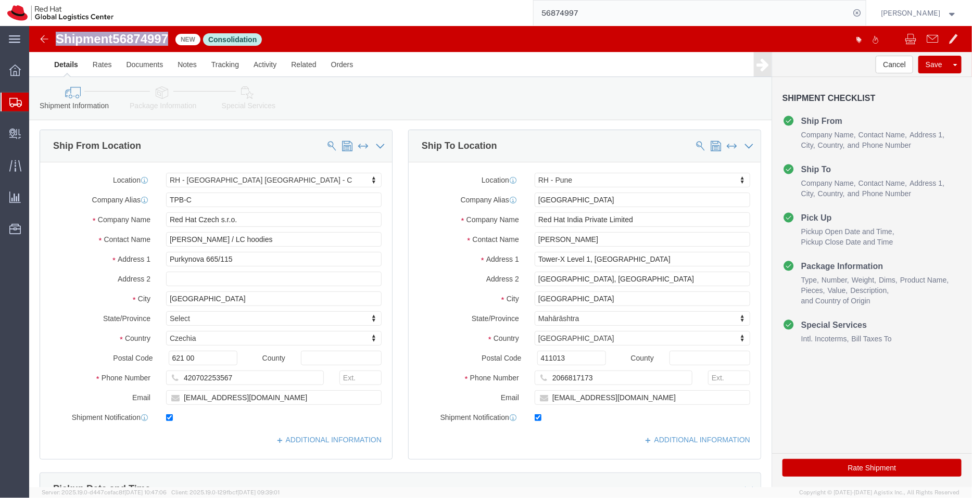
click link "Package Information"
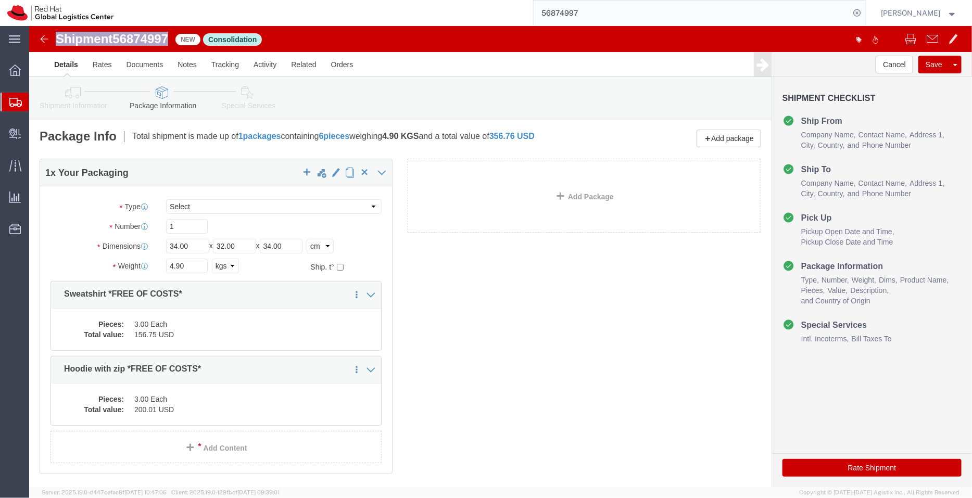
click link "Shipment Information"
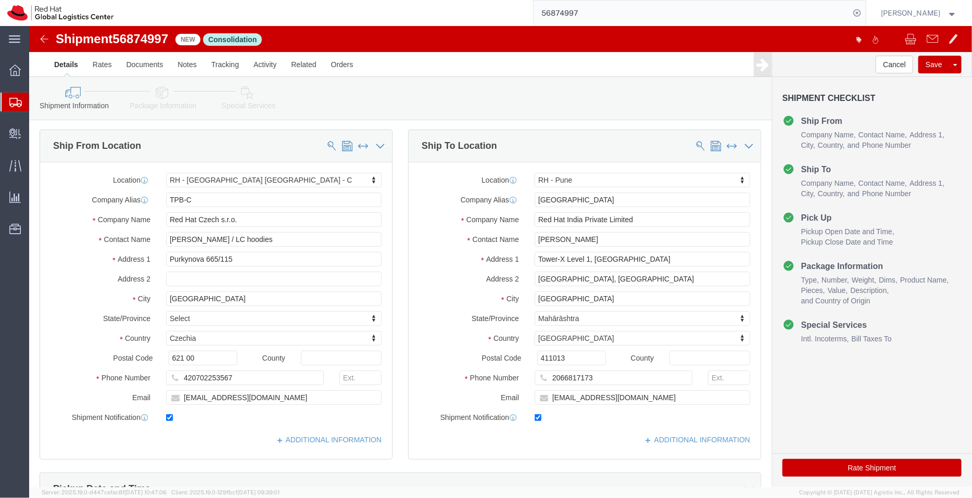
click div "Shipment Information Package Information Special Services"
click icon
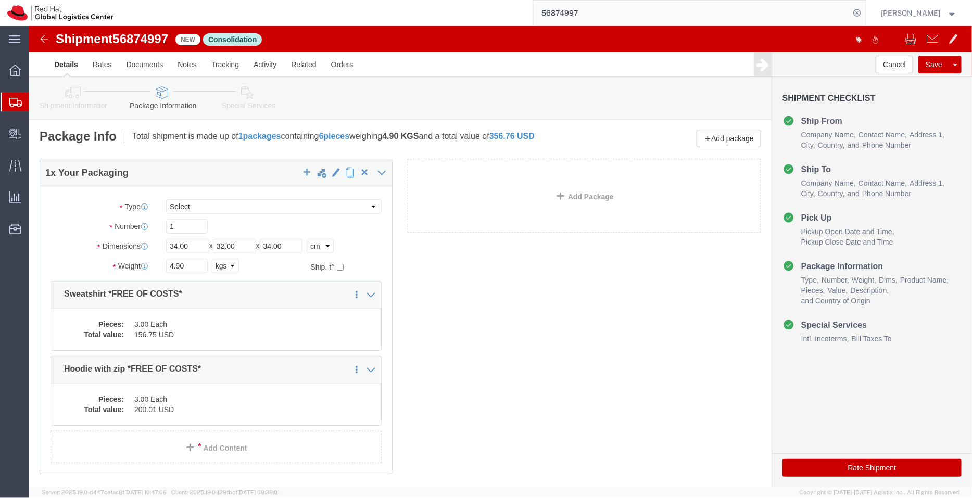
click link "Special Services"
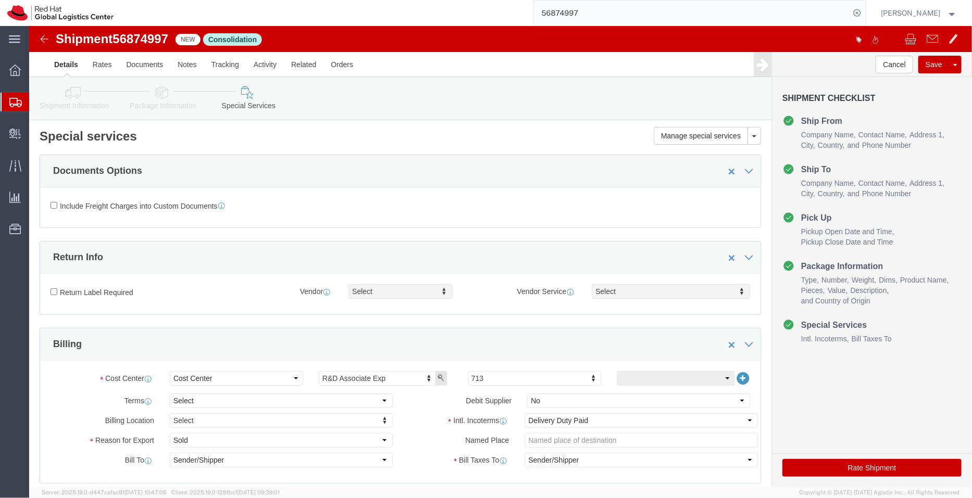
click at [0, 0] on span "Shipment Manager" at bounding box center [0, 0] width 0 height 0
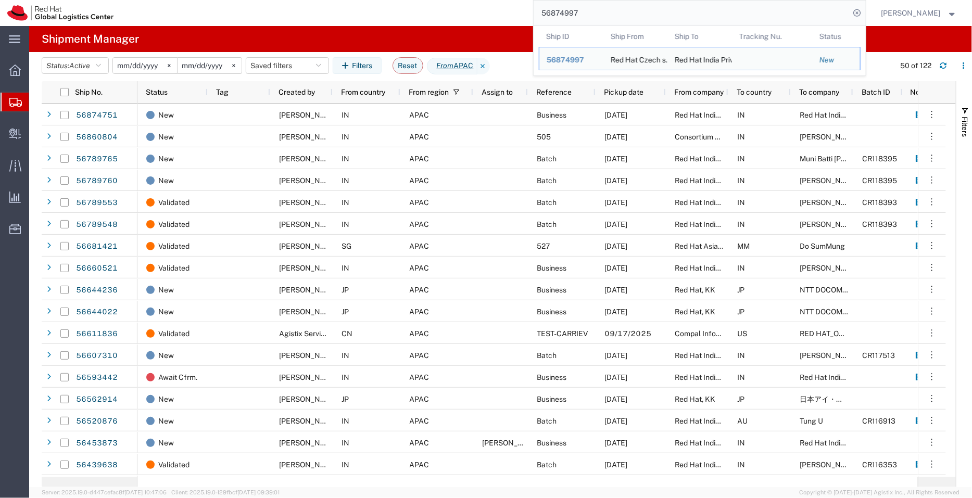
click at [580, 13] on input "56874997" at bounding box center [692, 13] width 317 height 25
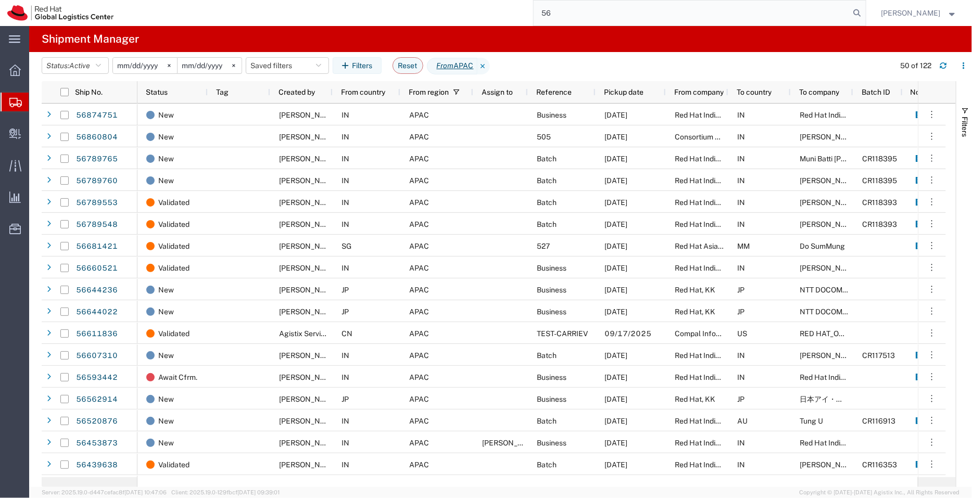
type input "5"
paste input "EM387345663IN"
type input "EM387345663IN"
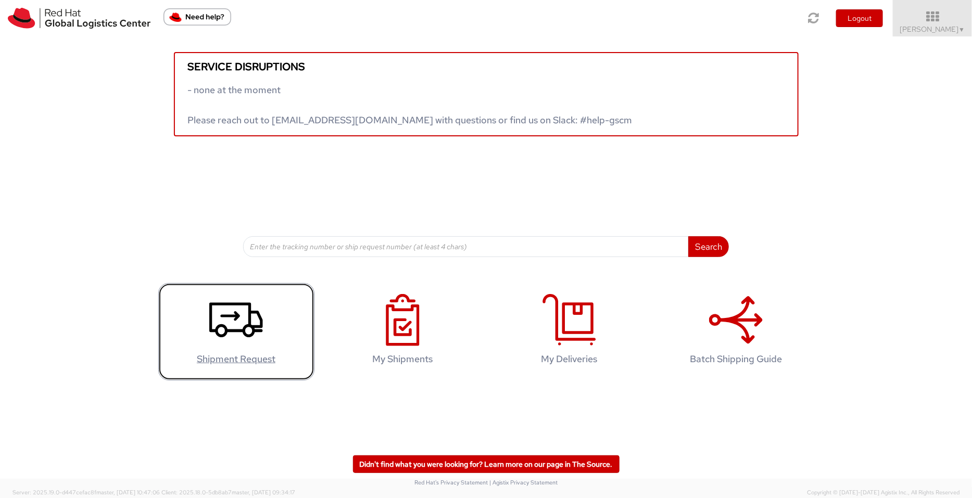
click at [230, 320] on icon at bounding box center [236, 320] width 54 height 52
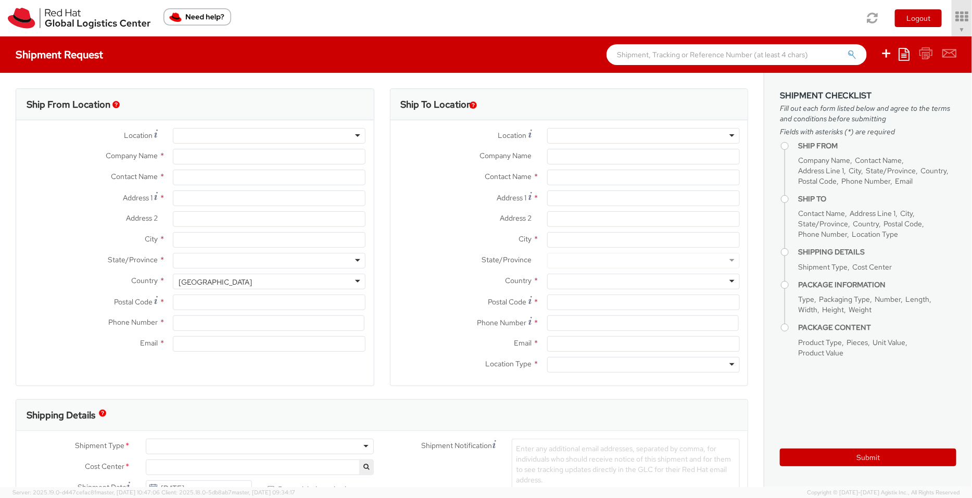
click at [565, 141] on div at bounding box center [643, 136] width 193 height 16
select select "901"
type input "Red Hat India Private Limited"
type input "[PERSON_NAME]"
type input "[STREET_ADDRESS]"
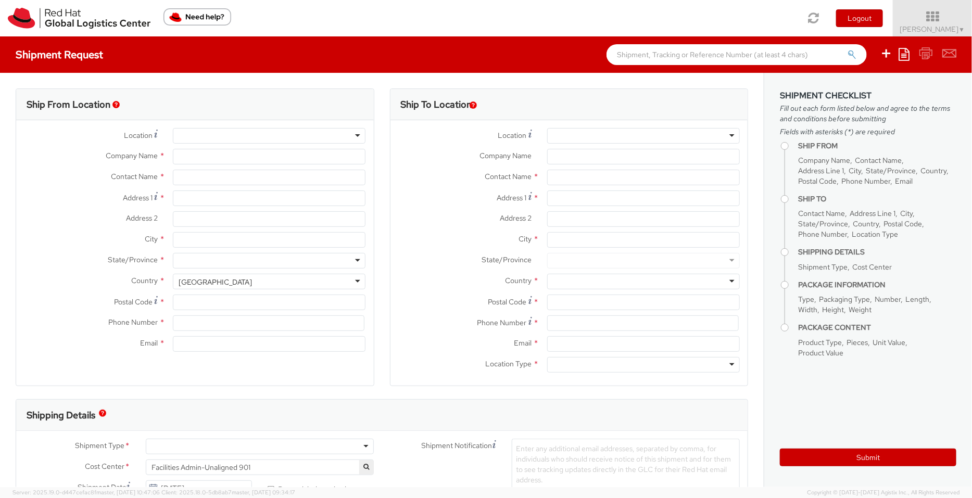
type input "[GEOGRAPHIC_DATA], [GEOGRAPHIC_DATA]"
type input "[GEOGRAPHIC_DATA]"
type input "411013"
type input "912066817076"
type input "psengupt@redhat.com"
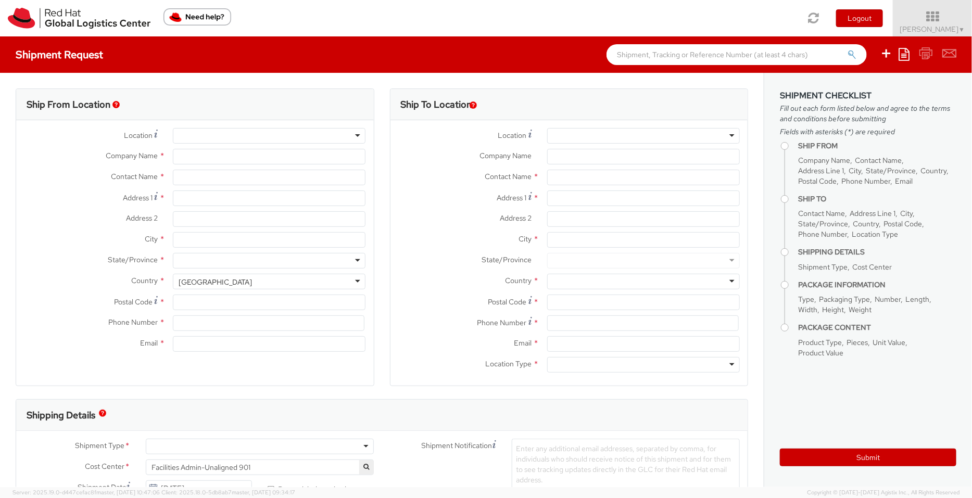
select select "CM"
select select "KGS"
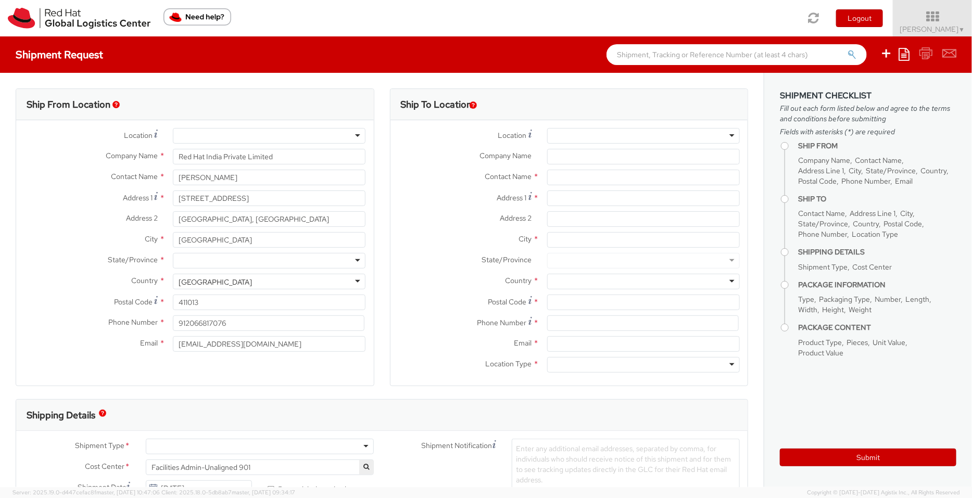
select select
click at [595, 131] on div at bounding box center [643, 136] width 193 height 16
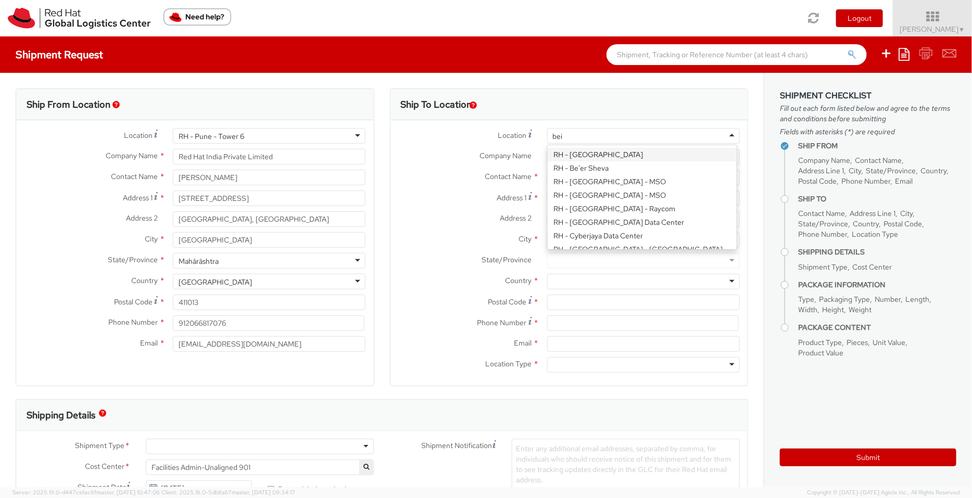
type input "beij"
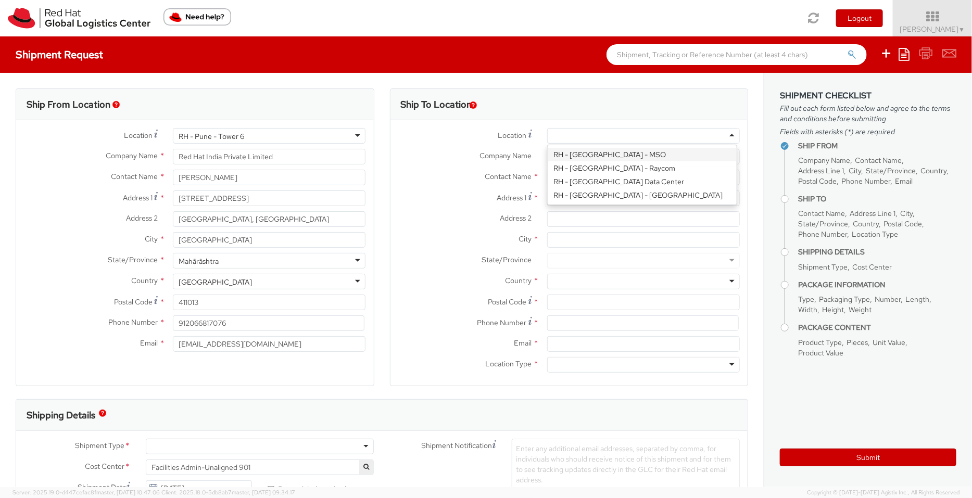
type input "Red Hat Software ([GEOGRAPHIC_DATA]) Co. Limited"
type input "07-110, 7F, IF center"
type input "[STREET_ADDRESS][PERSON_NAME]"
type input "[GEOGRAPHIC_DATA]"
type input "100086"
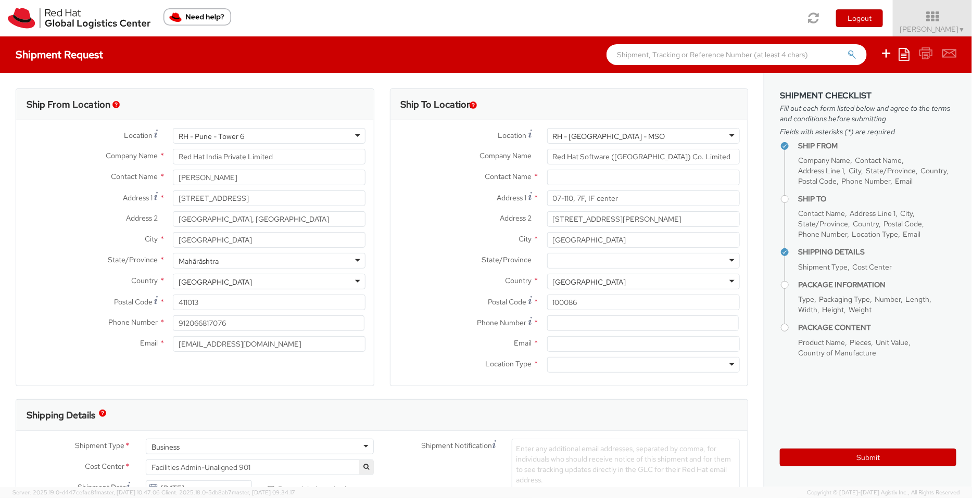
click at [170, 43] on div "Shipment Request Save as template Create from template" at bounding box center [486, 54] width 972 height 36
